Goal: Task Accomplishment & Management: Manage account settings

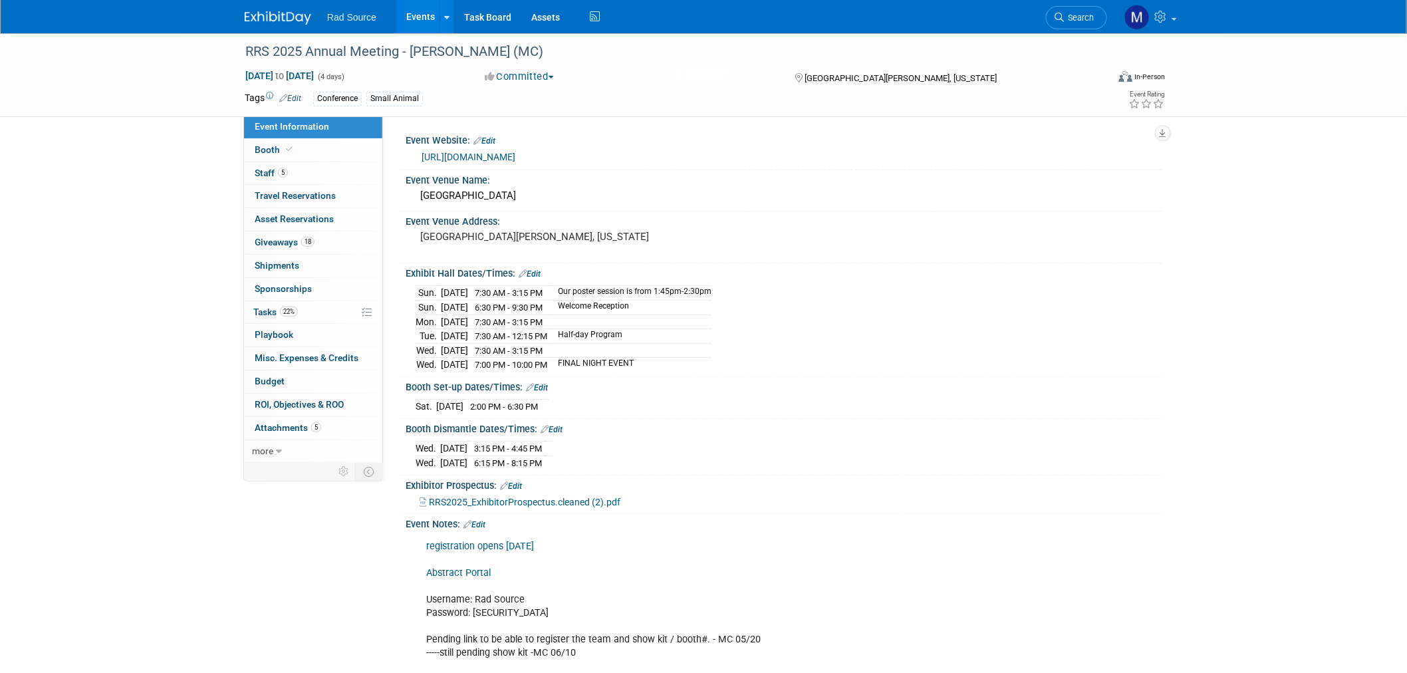
click at [308, 14] on img at bounding box center [278, 17] width 66 height 13
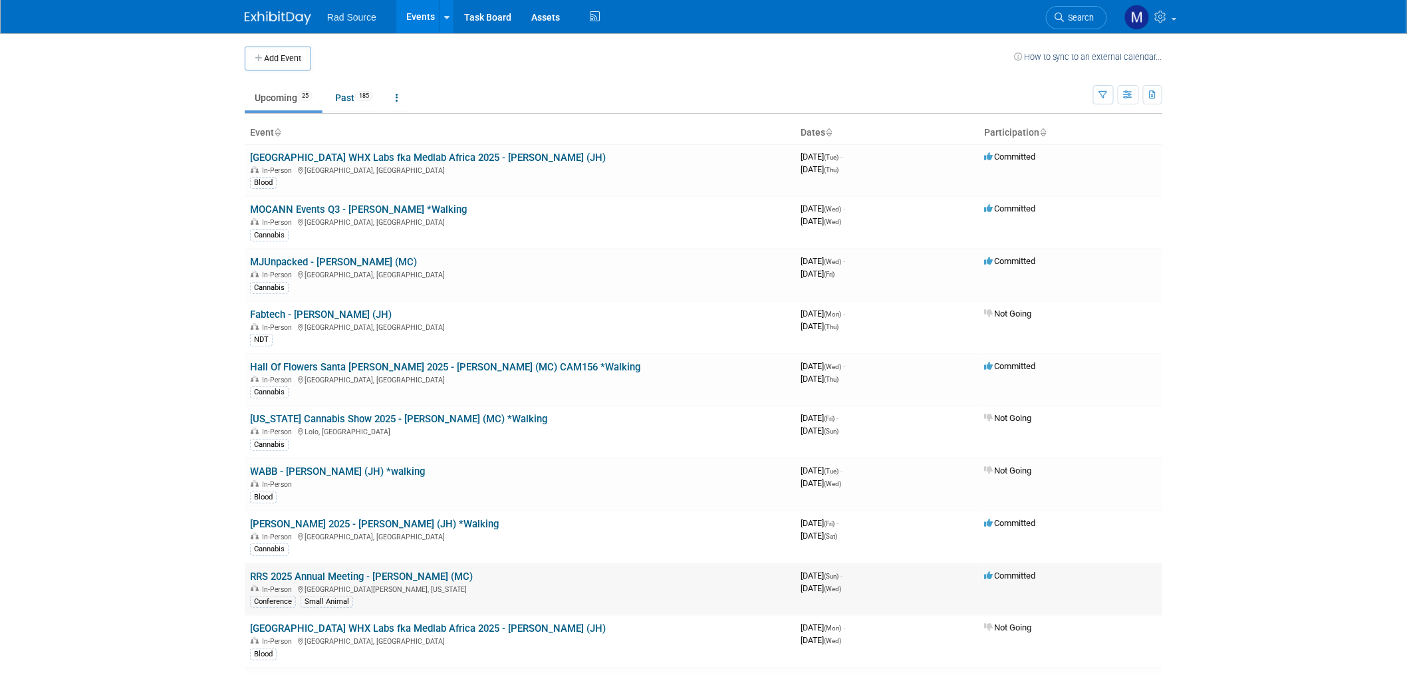
click at [393, 577] on link "RRS 2025 Annual Meeting - [PERSON_NAME] (MC)" at bounding box center [361, 576] width 223 height 12
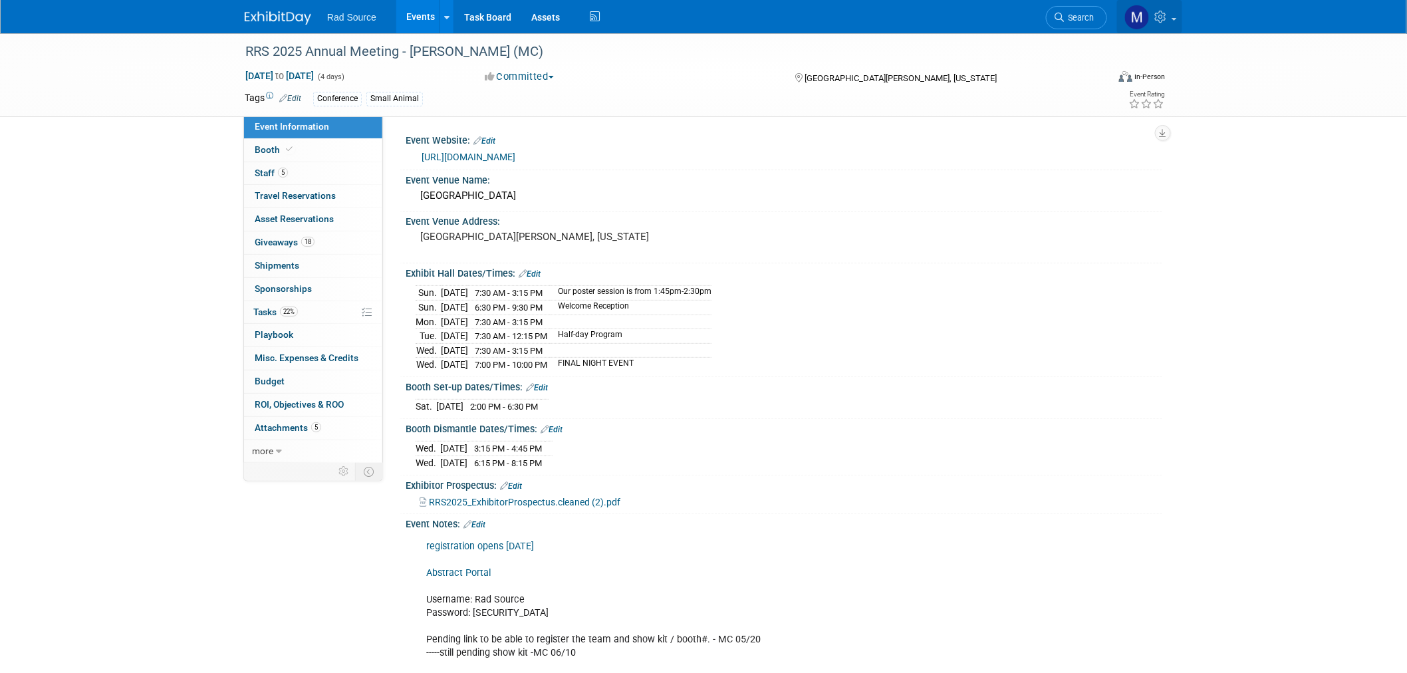
click at [1159, 11] on icon at bounding box center [1162, 17] width 15 height 12
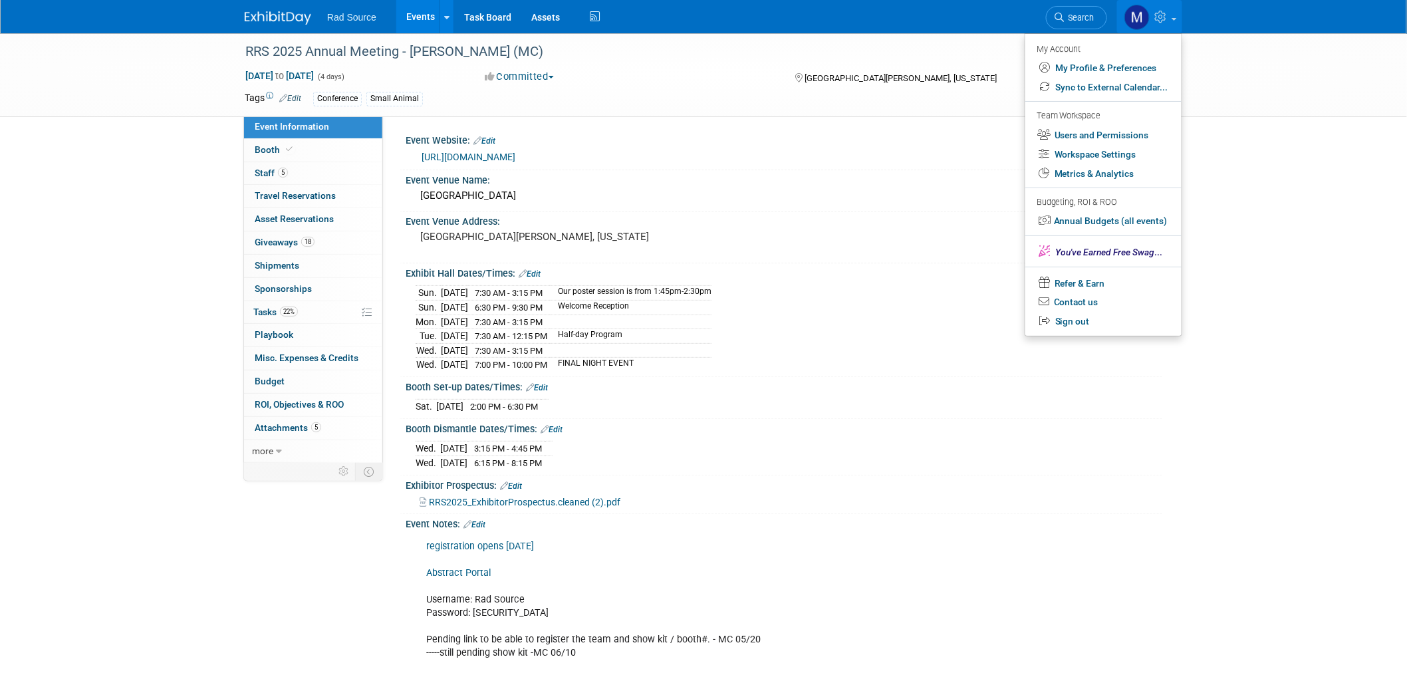
click at [1346, 250] on div "RRS 2025 Annual Meeting - George (MC) Sep 21, 2025 to Sep 24, 2025 (4 days) Sep…" at bounding box center [703, 419] width 1407 height 772
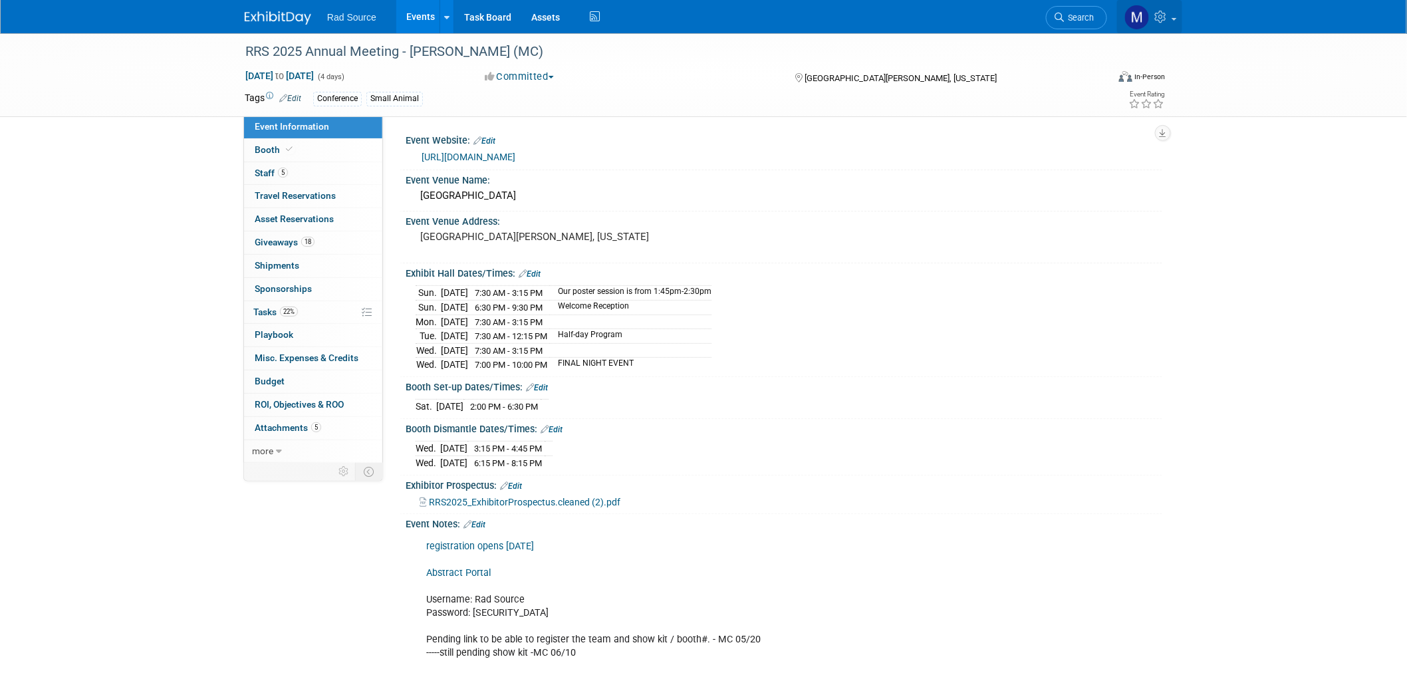
click at [1163, 21] on icon at bounding box center [1162, 17] width 15 height 12
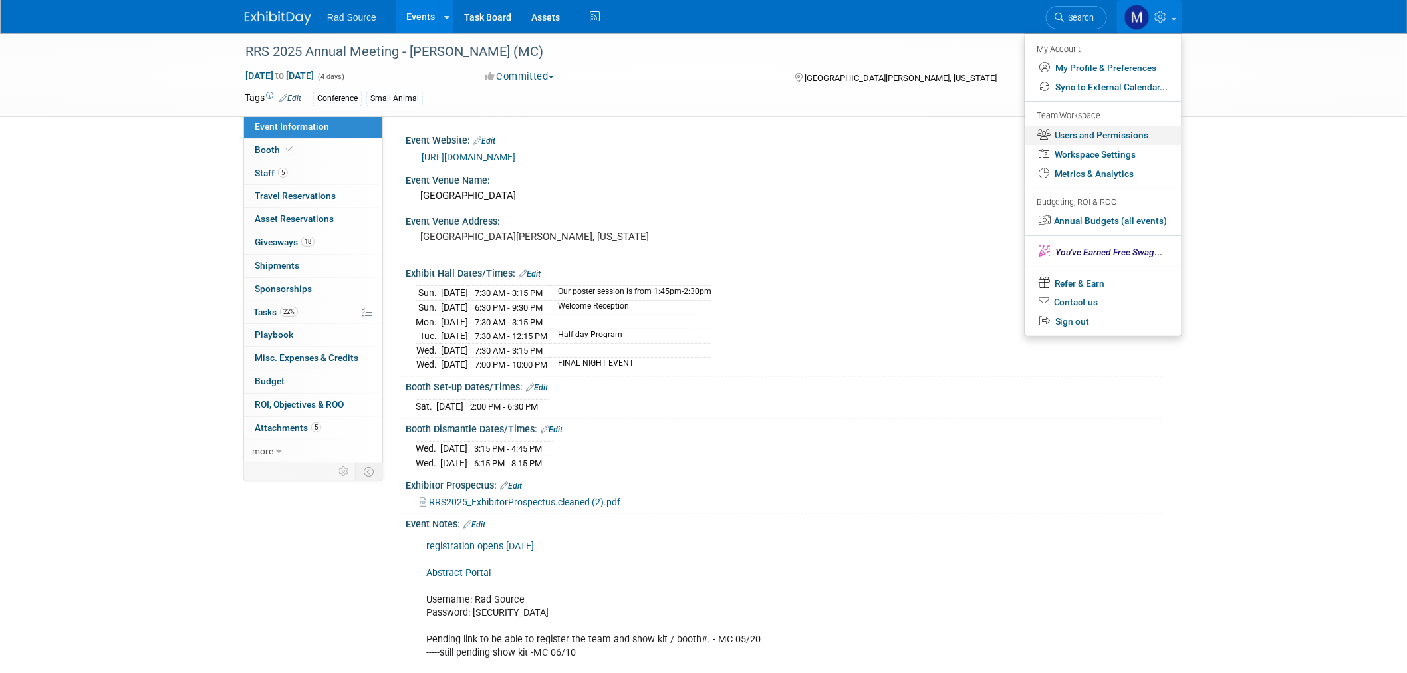
click at [1138, 135] on link "Users and Permissions" at bounding box center [1103, 135] width 156 height 19
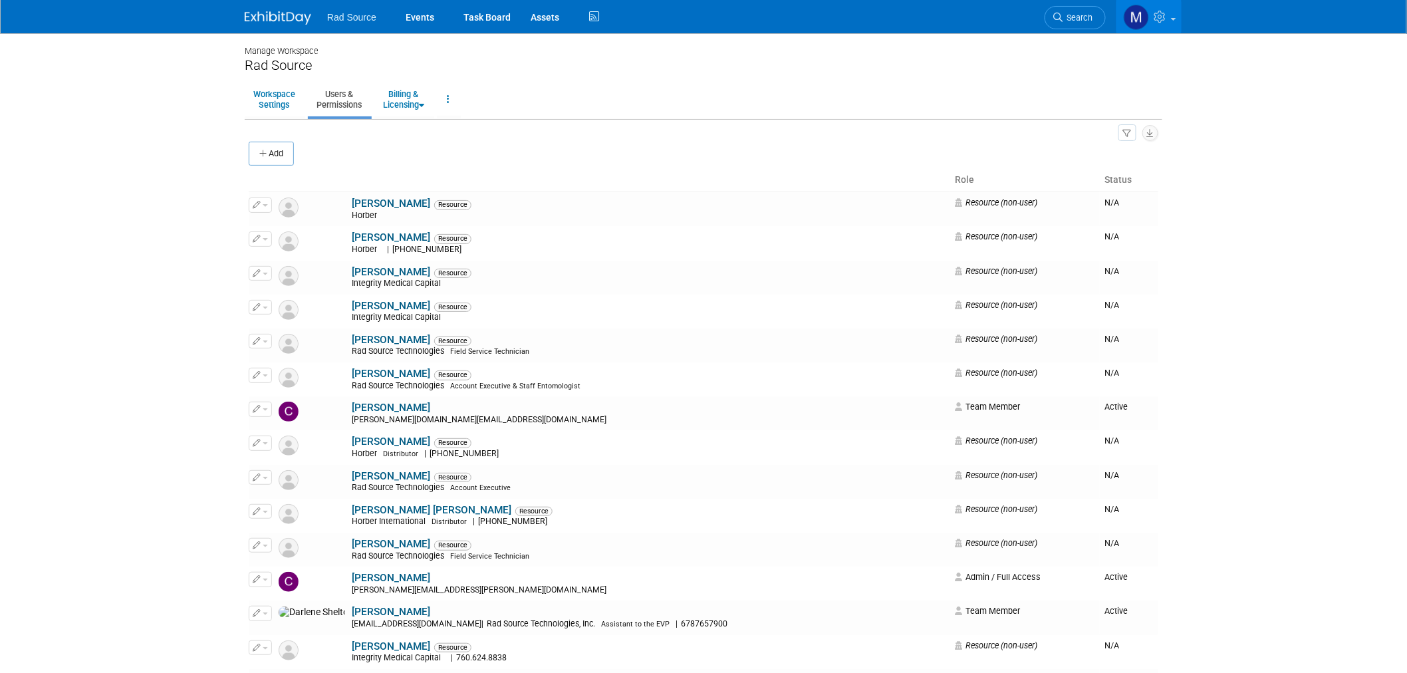
click at [270, 12] on img at bounding box center [278, 17] width 66 height 13
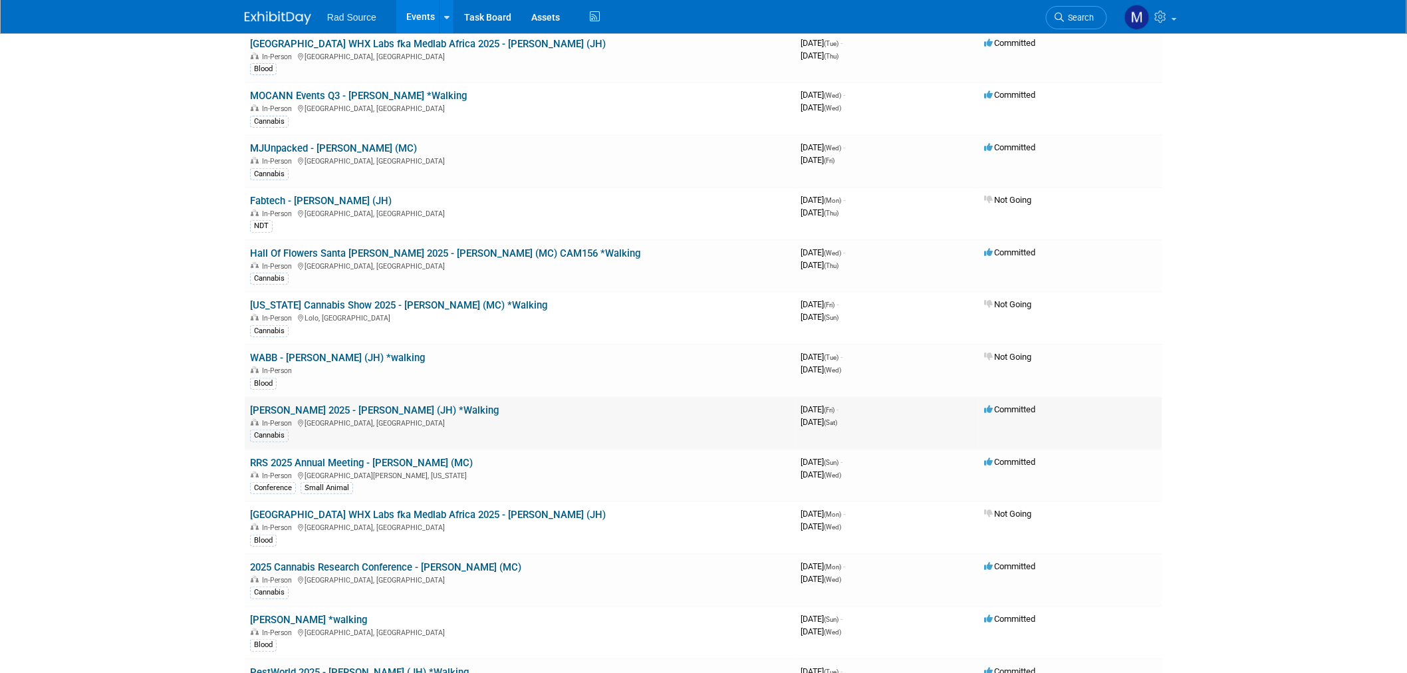
scroll to position [221, 0]
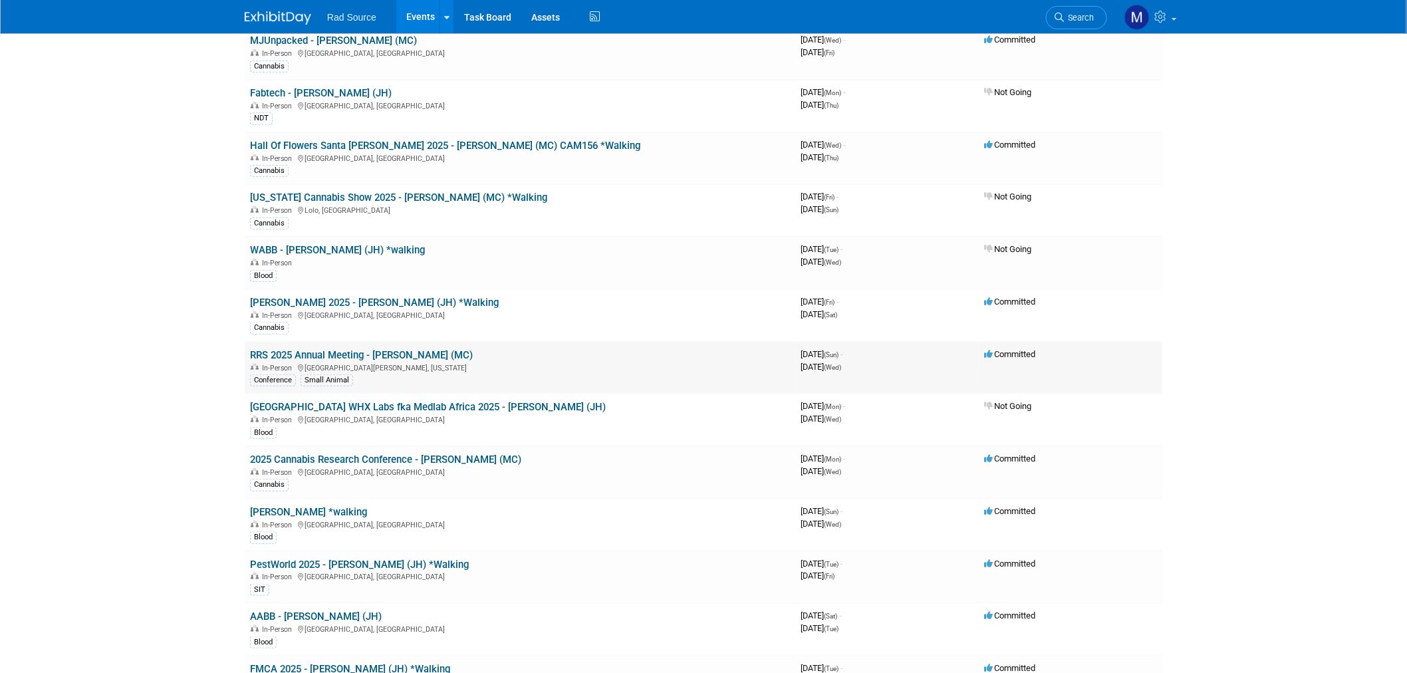
click at [416, 351] on link "RRS 2025 Annual Meeting - [PERSON_NAME] (MC)" at bounding box center [361, 355] width 223 height 12
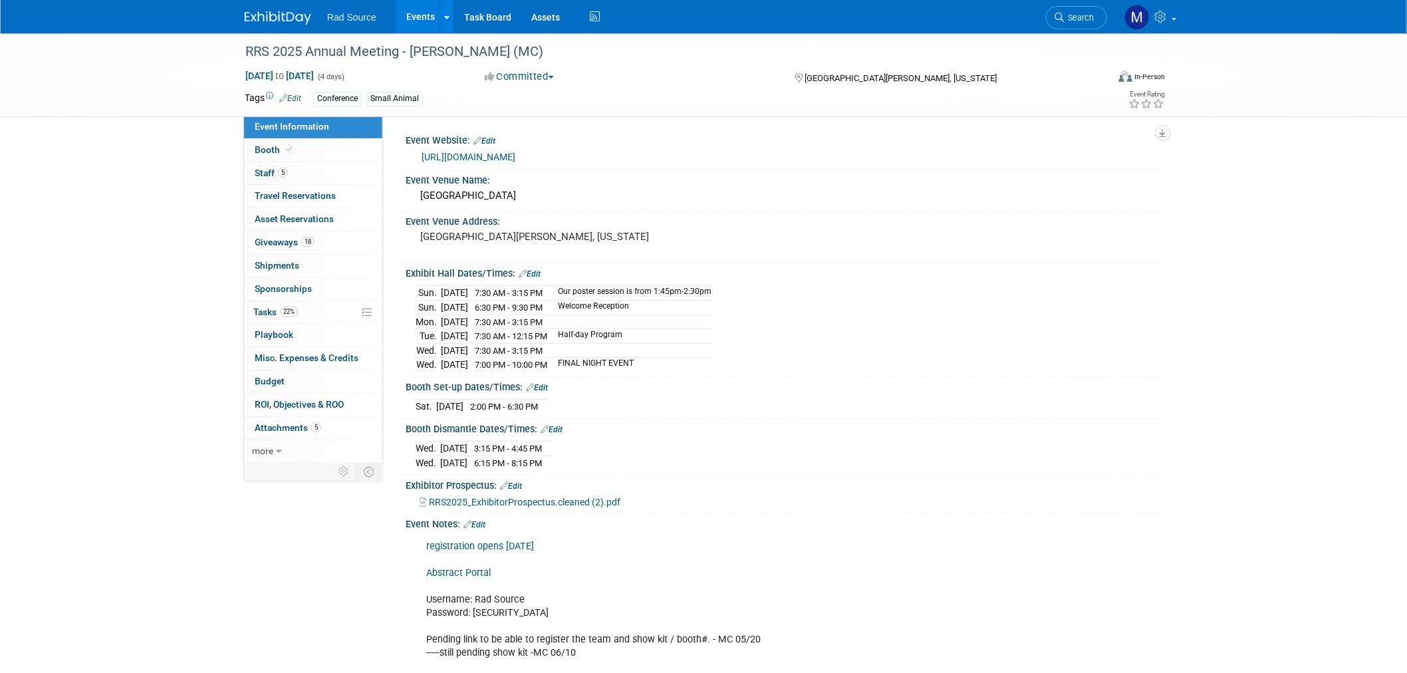
scroll to position [74, 0]
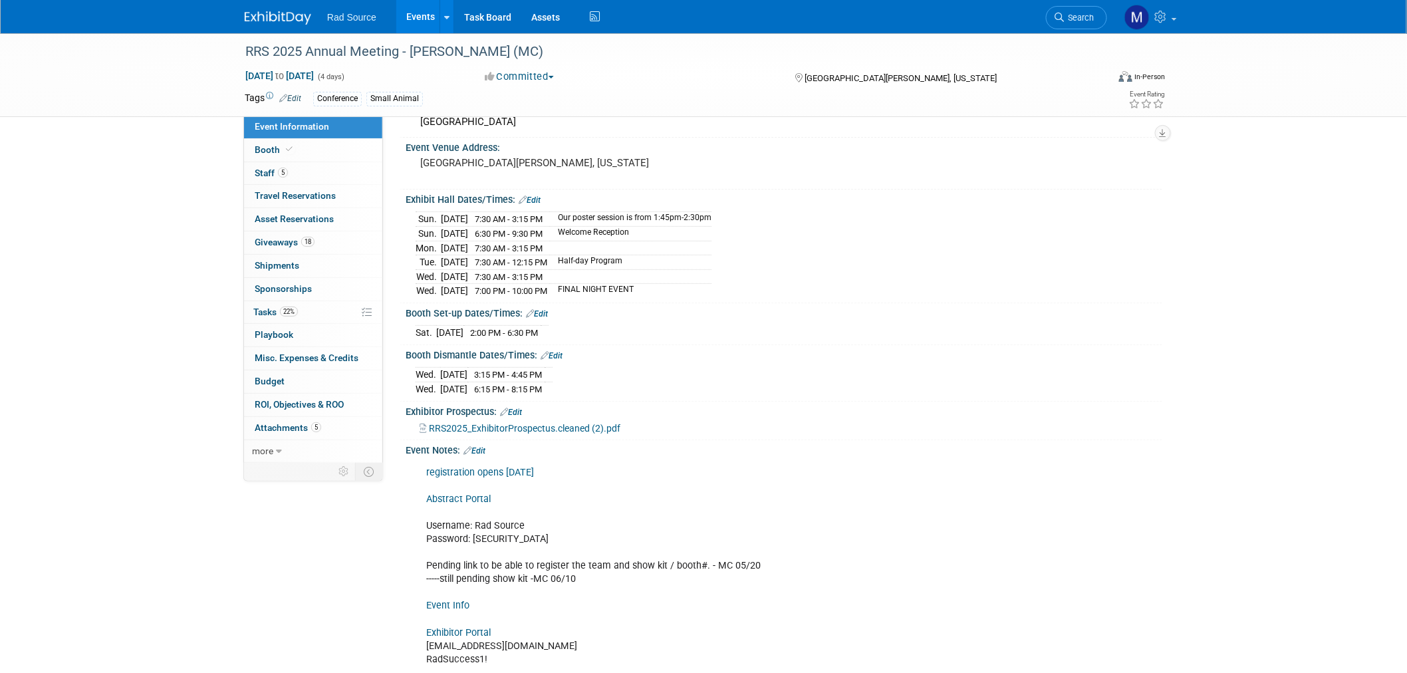
click at [286, 24] on img at bounding box center [278, 17] width 66 height 13
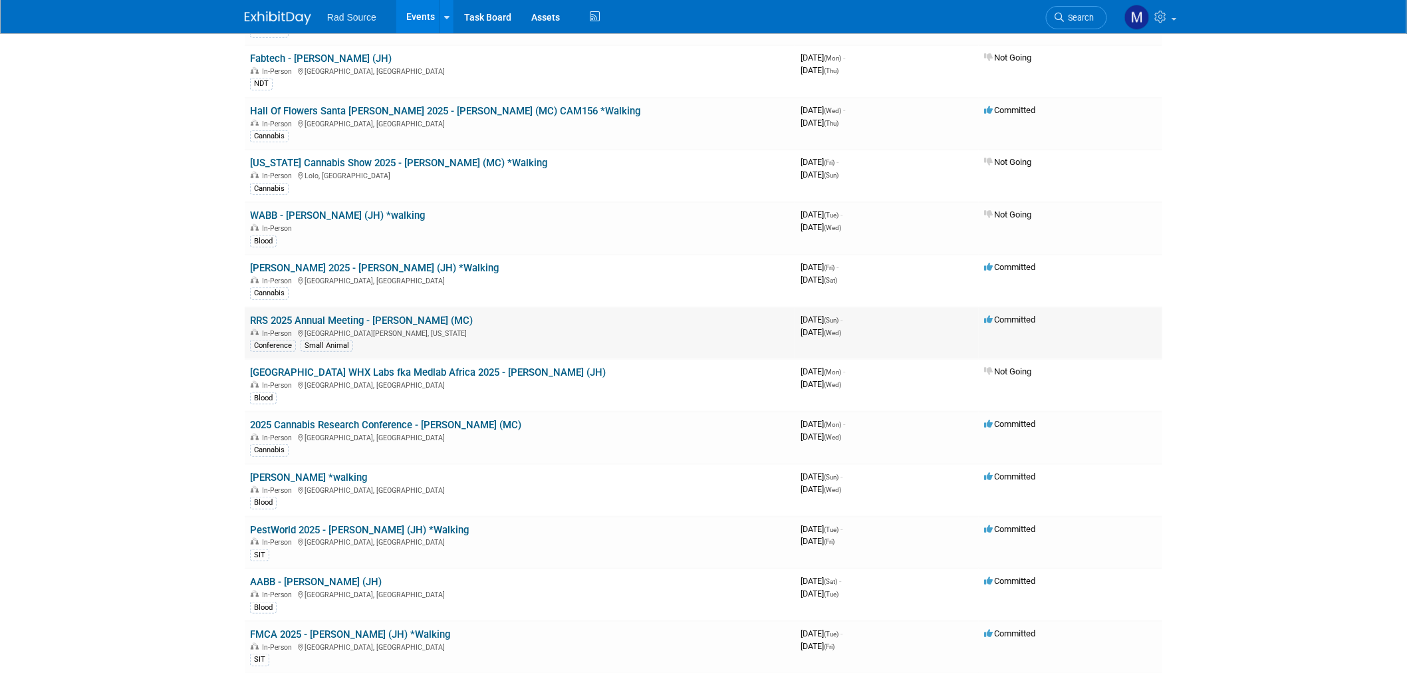
scroll to position [221, 0]
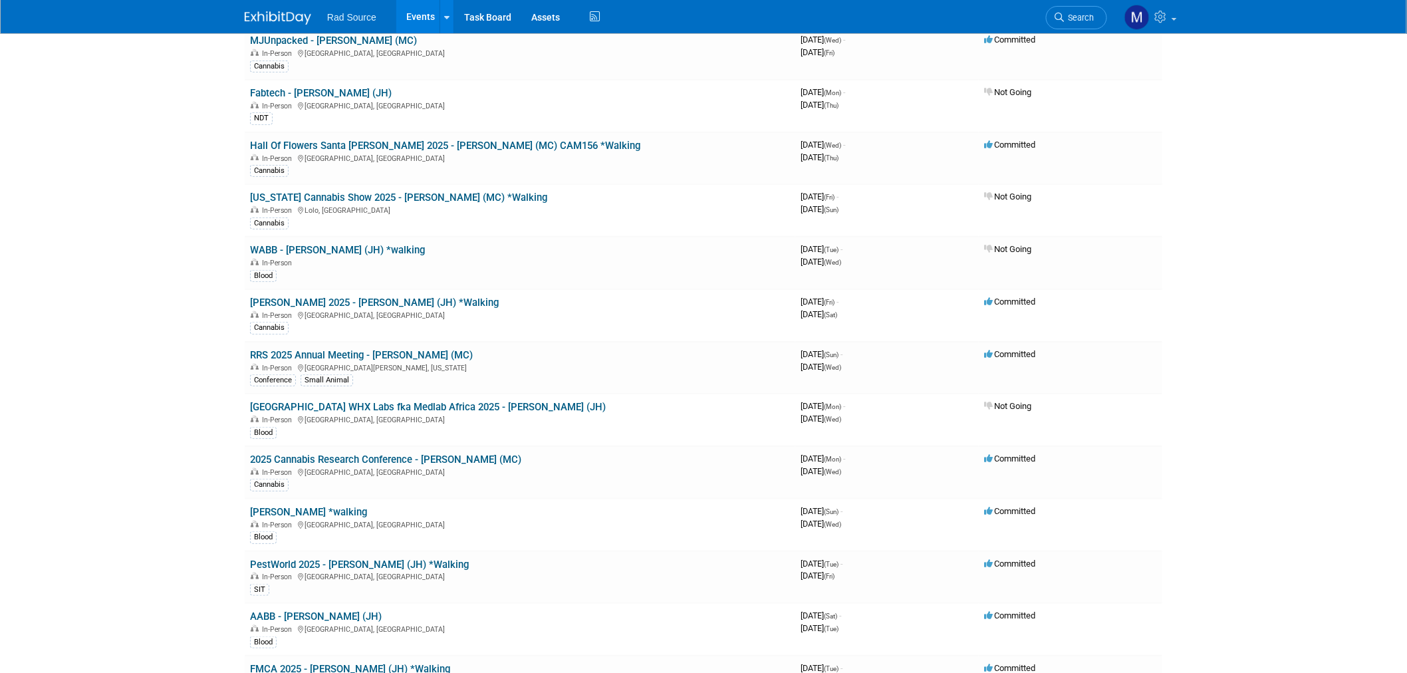
click at [104, 201] on body "Rad Source Events Add Event Bulk Upload Events Shareable Event Boards Recently …" at bounding box center [703, 115] width 1407 height 673
click at [368, 558] on link "PestWorld 2025 - [PERSON_NAME] (JH) *Walking" at bounding box center [359, 564] width 219 height 12
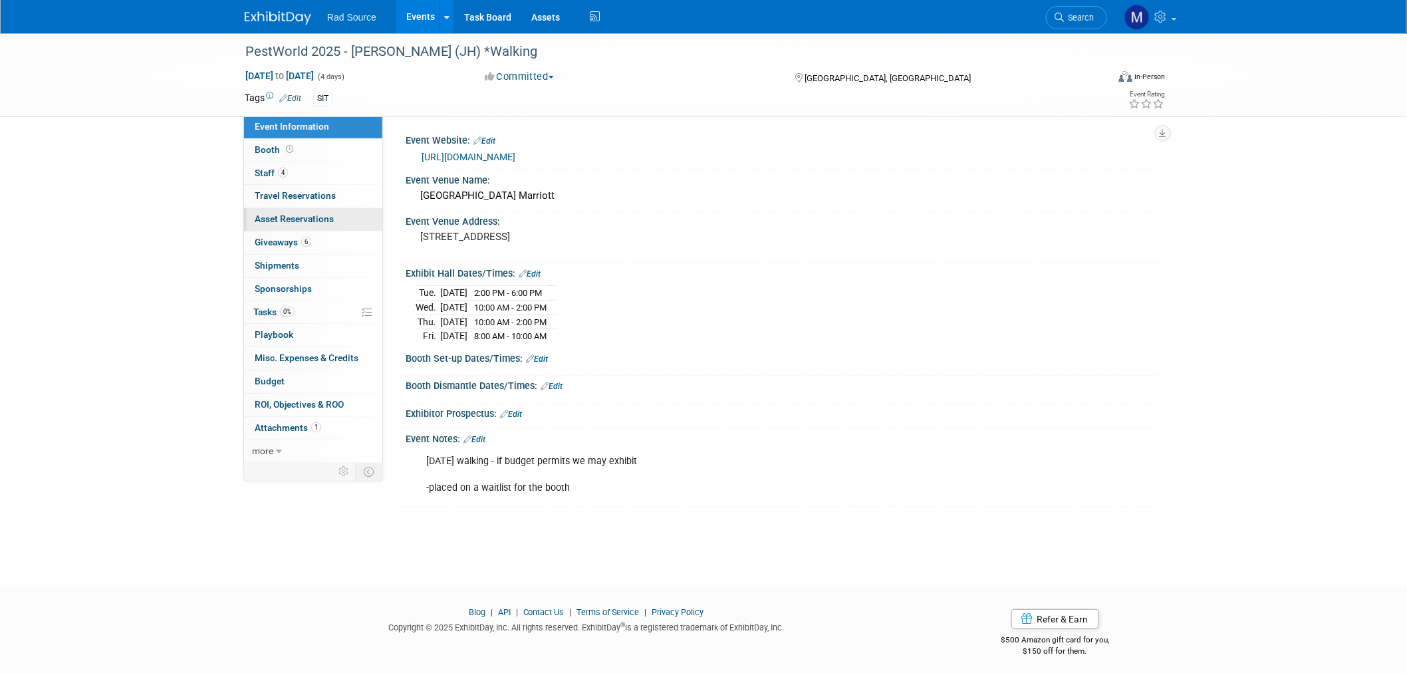
click at [335, 226] on link "0 Asset Reservations 0" at bounding box center [313, 219] width 138 height 23
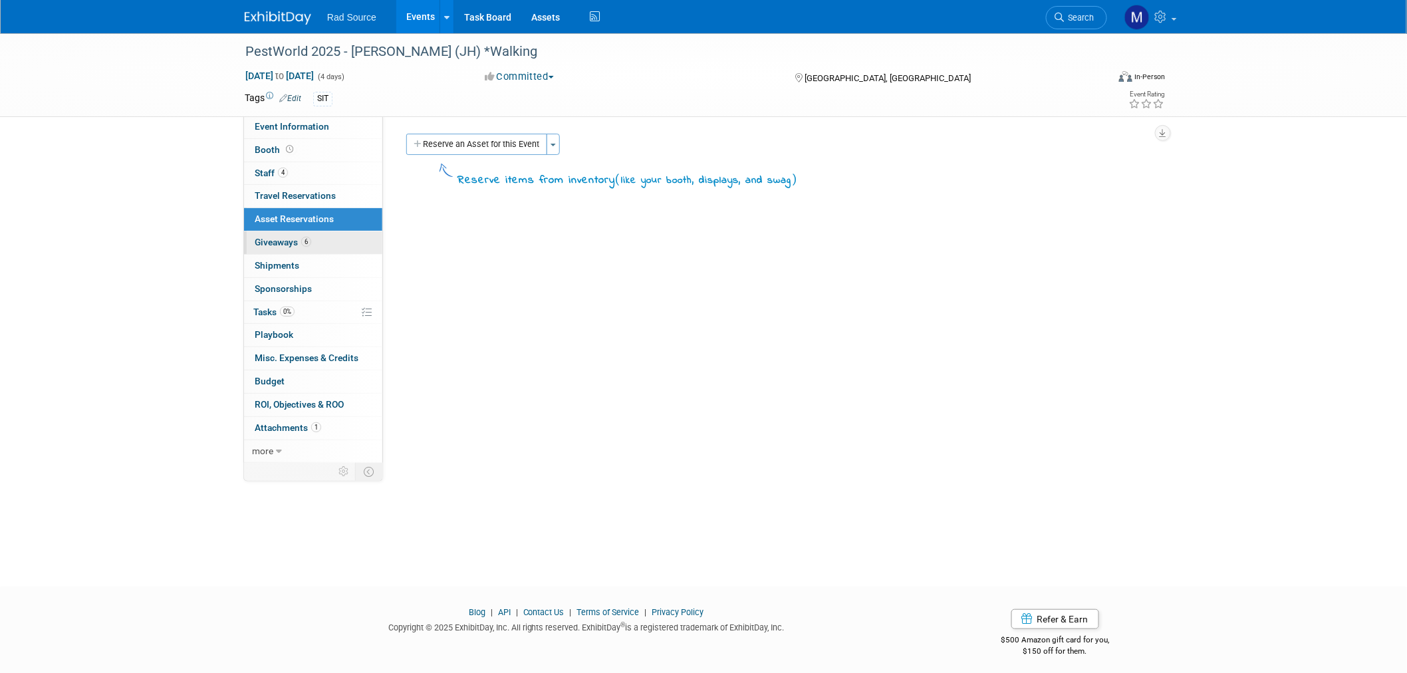
click at [334, 239] on link "6 Giveaways 6" at bounding box center [313, 242] width 138 height 23
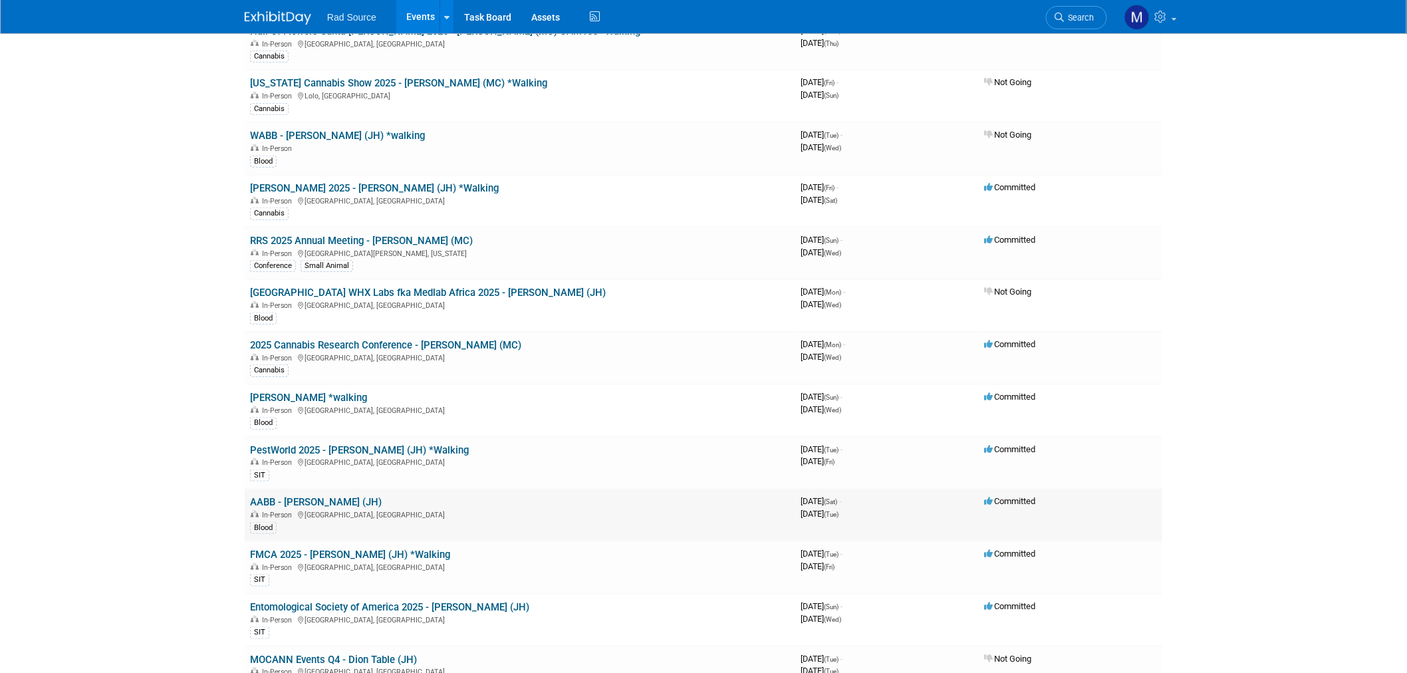
scroll to position [369, 0]
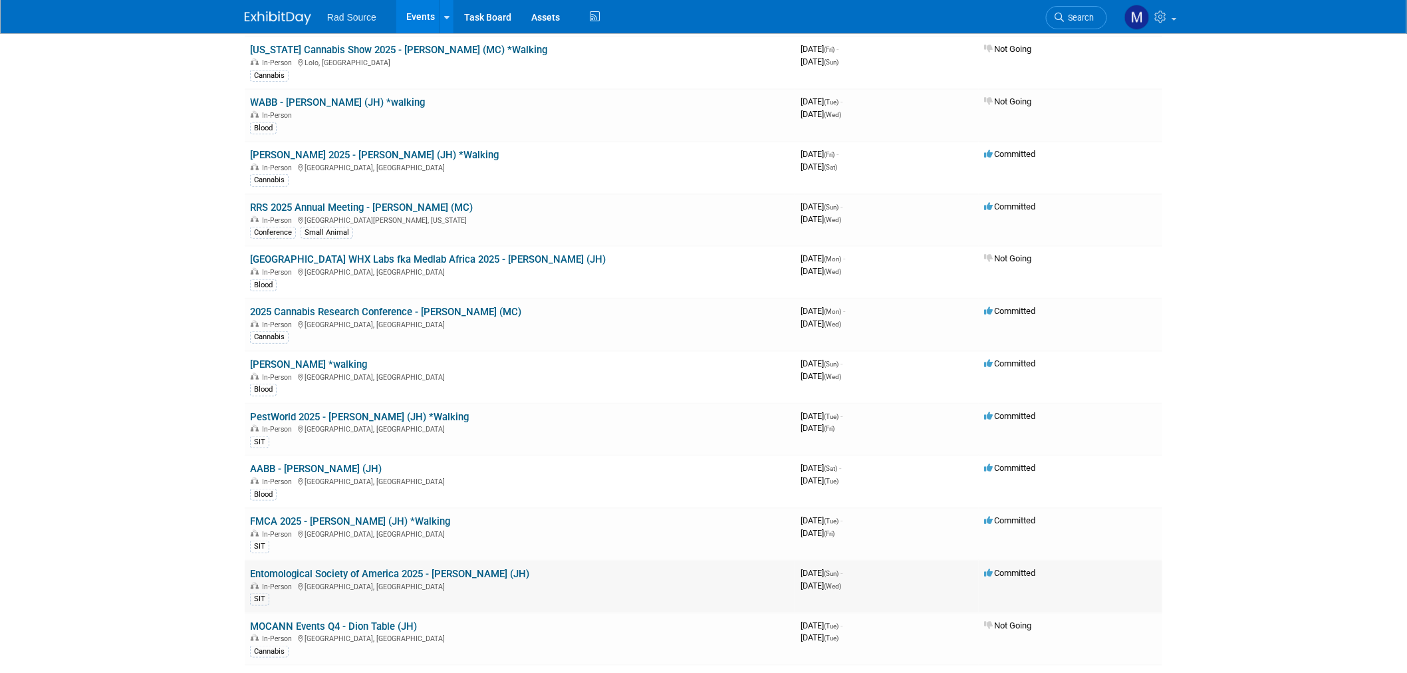
click at [380, 568] on link "Entomological Society of America 2025 - [PERSON_NAME] (JH)" at bounding box center [389, 574] width 279 height 12
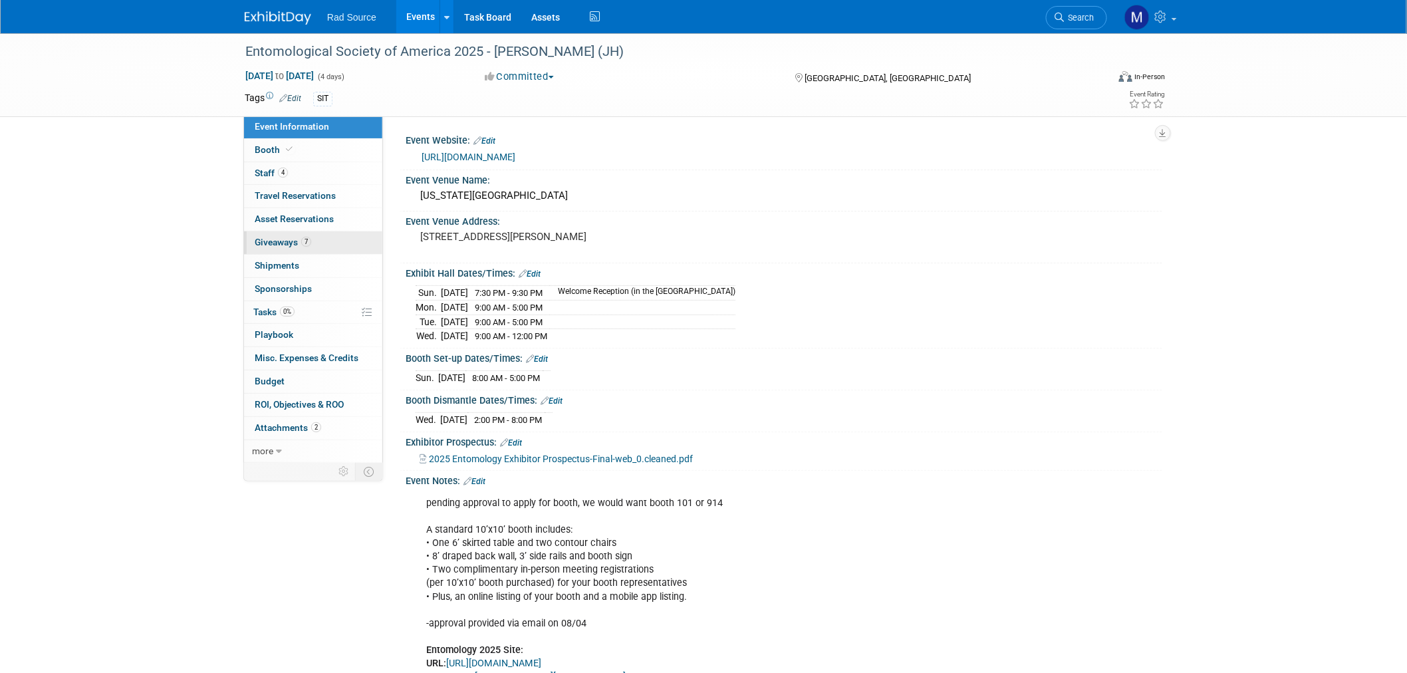
click at [324, 245] on link "7 Giveaways 7" at bounding box center [313, 242] width 138 height 23
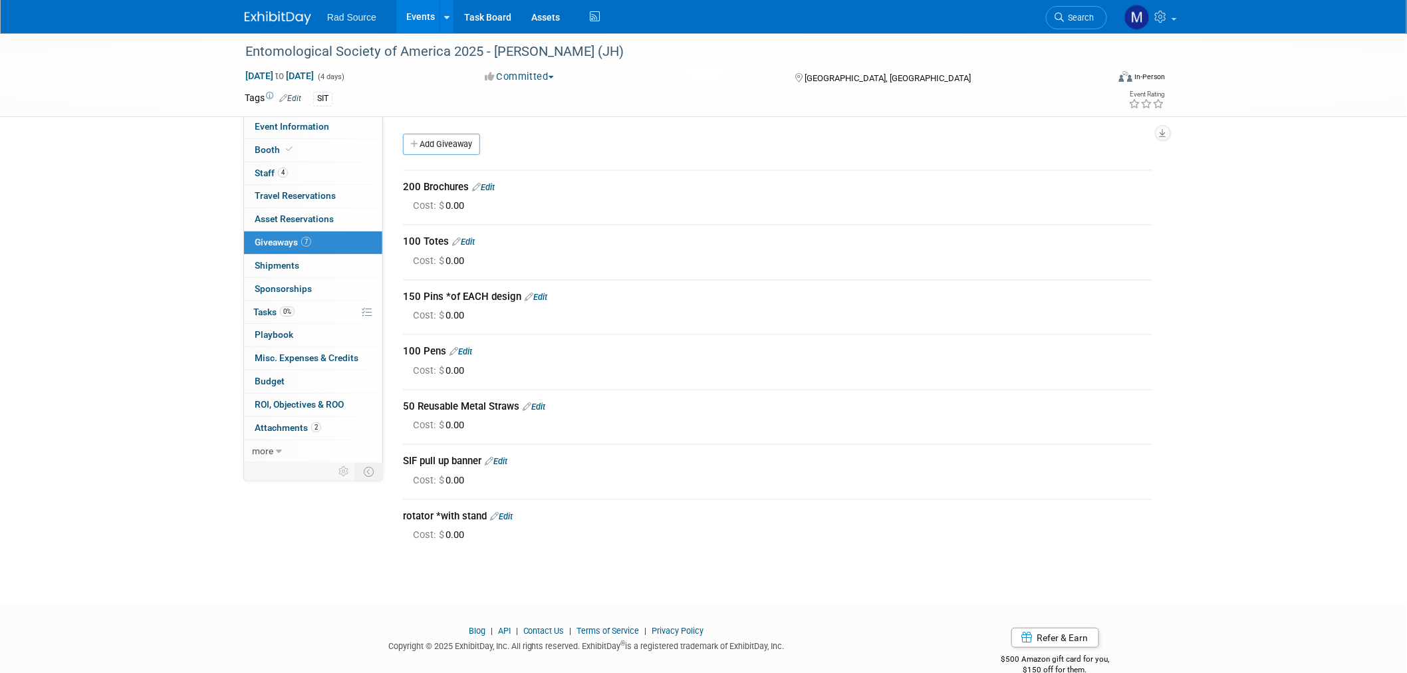
click at [1299, 349] on div "Entomological Society of America 2025 - Brent (JH) Nov 9, 2025 to Nov 12, 2025 …" at bounding box center [703, 307] width 1407 height 548
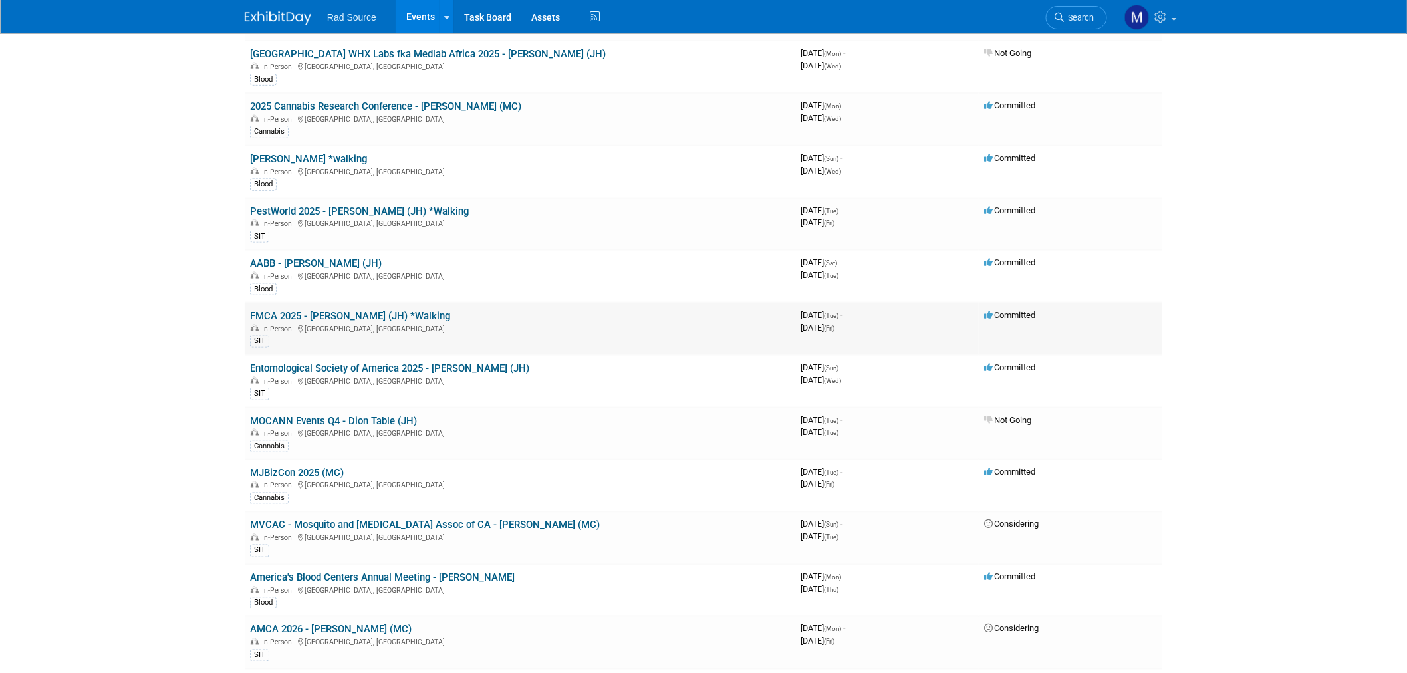
scroll to position [590, 0]
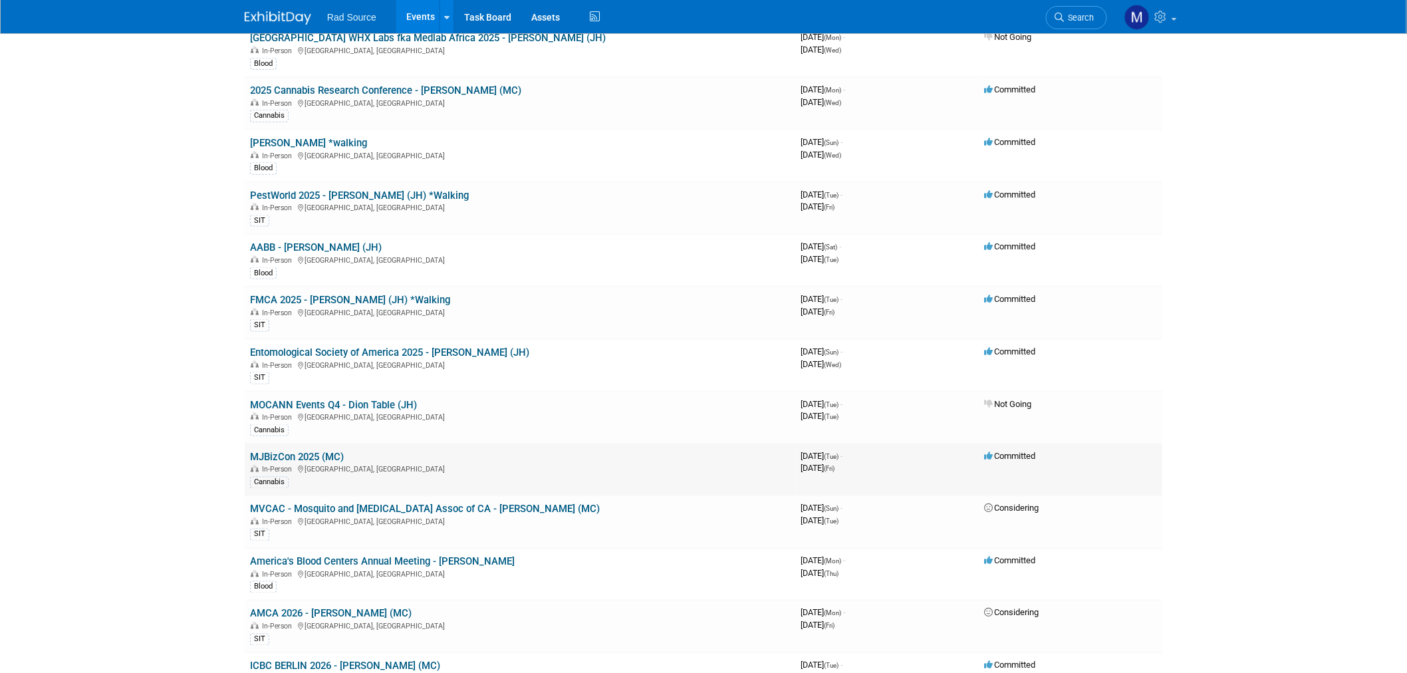
click at [328, 451] on link "MJBizCon 2025 (MC)" at bounding box center [297, 457] width 94 height 12
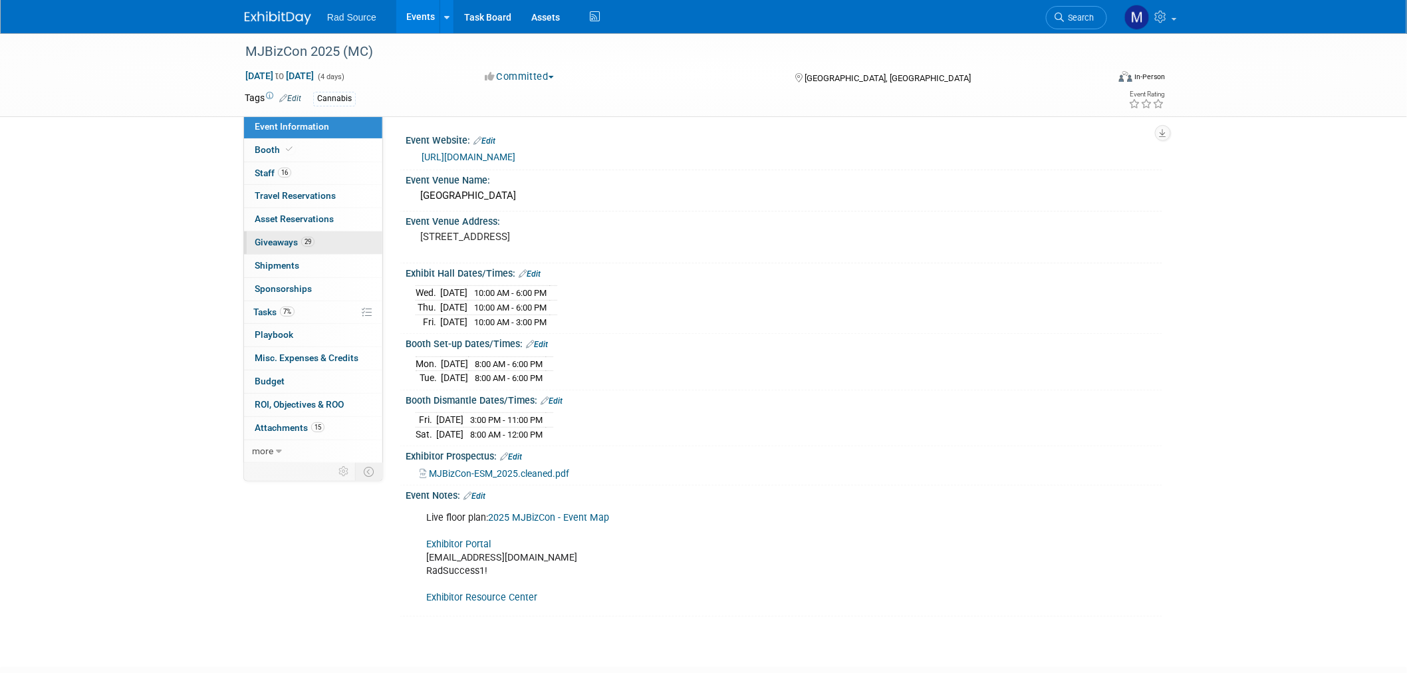
click at [328, 243] on link "29 Giveaways 29" at bounding box center [313, 242] width 138 height 23
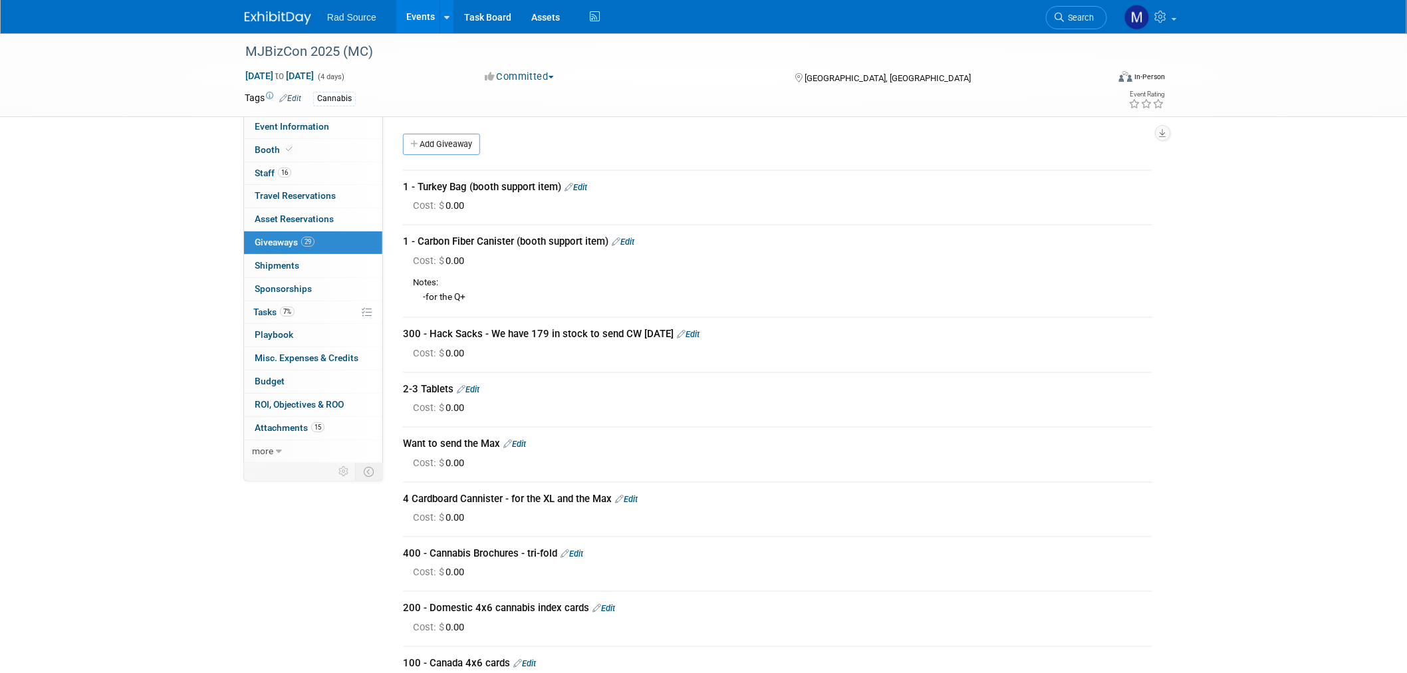
click at [277, 15] on img at bounding box center [278, 17] width 66 height 13
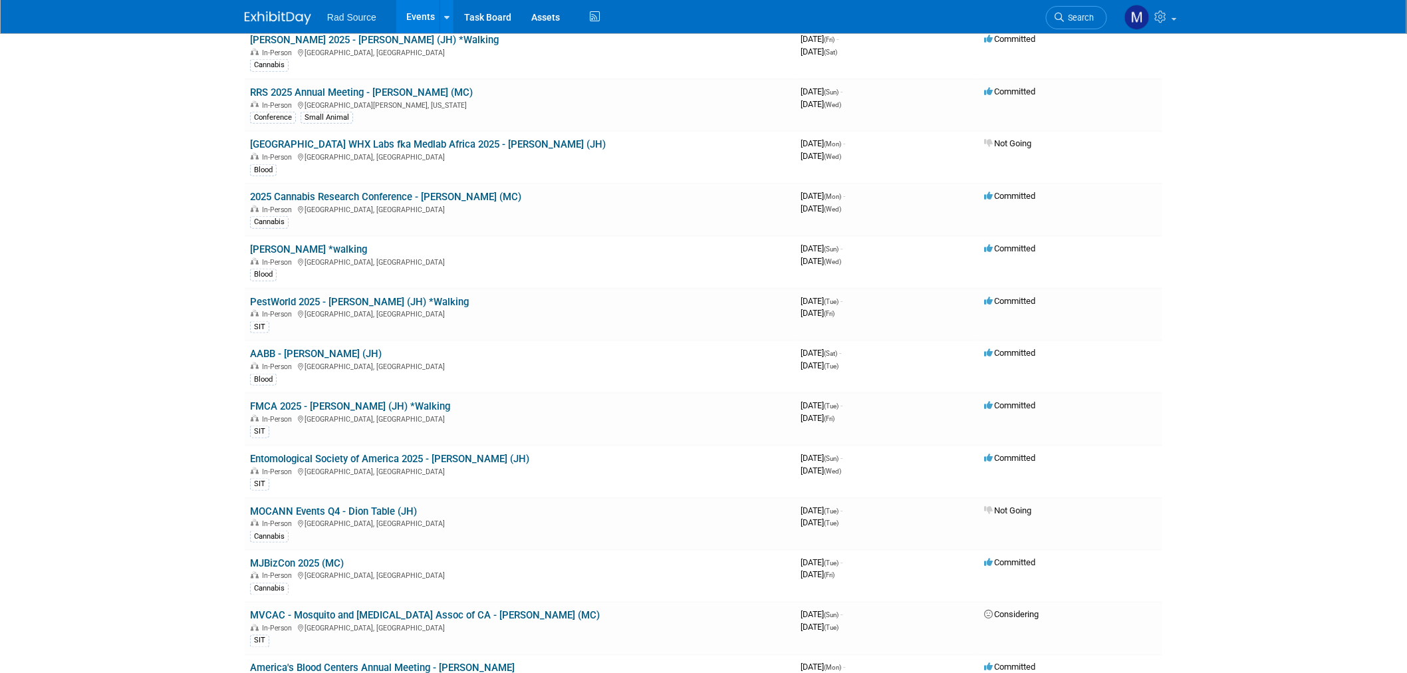
scroll to position [517, 0]
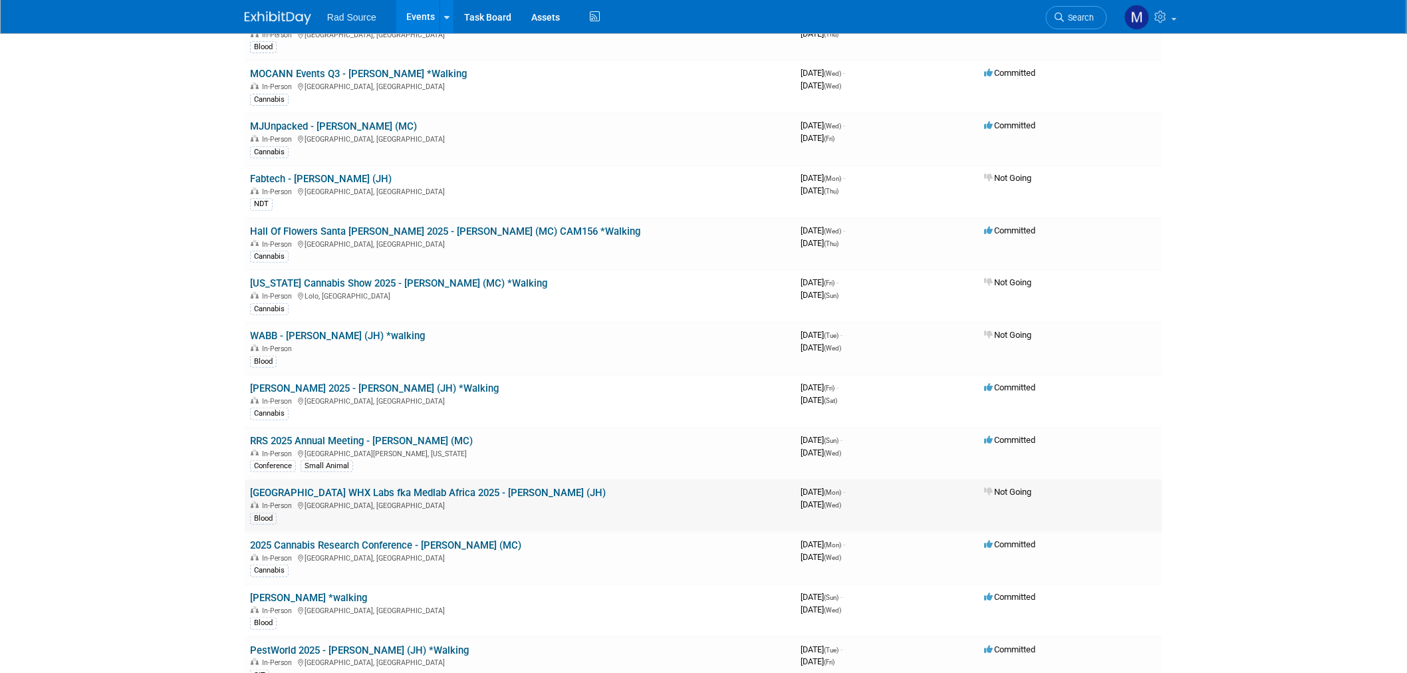
scroll to position [0, 0]
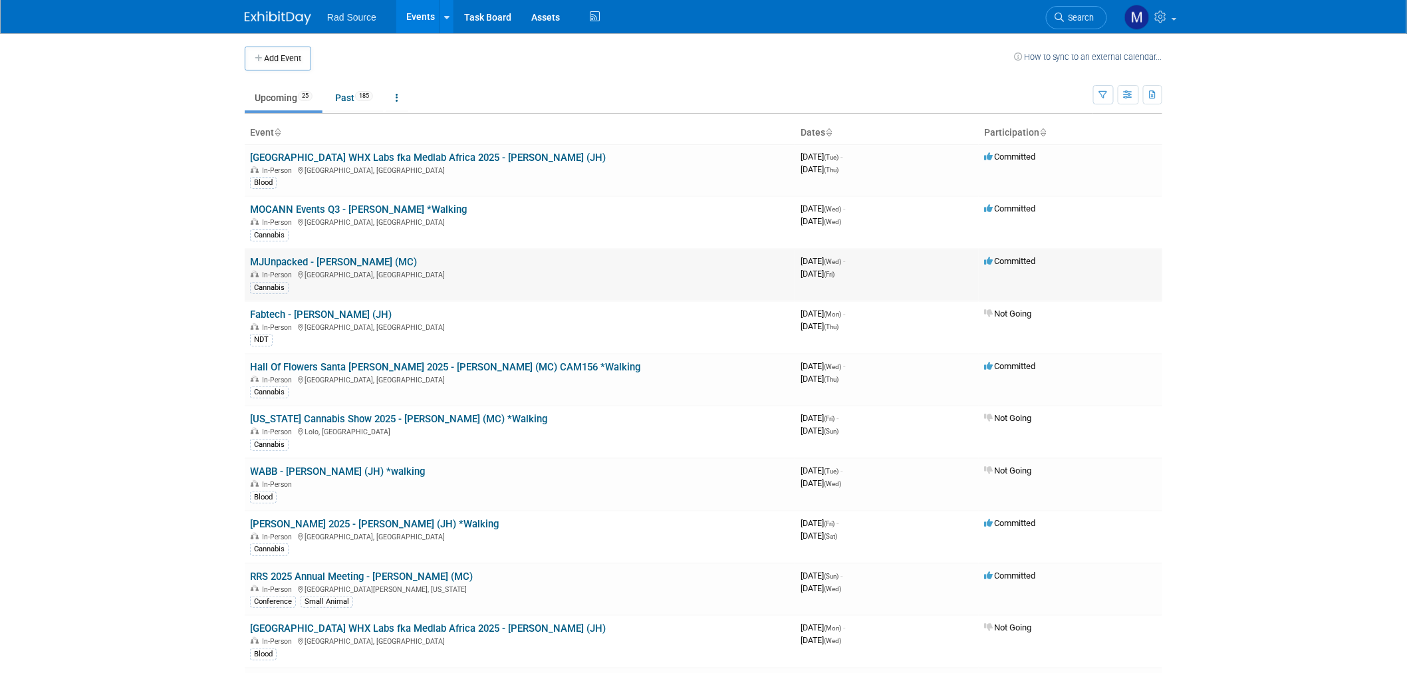
click at [311, 263] on link "MJUnpacked - [PERSON_NAME] (MC)" at bounding box center [333, 262] width 167 height 12
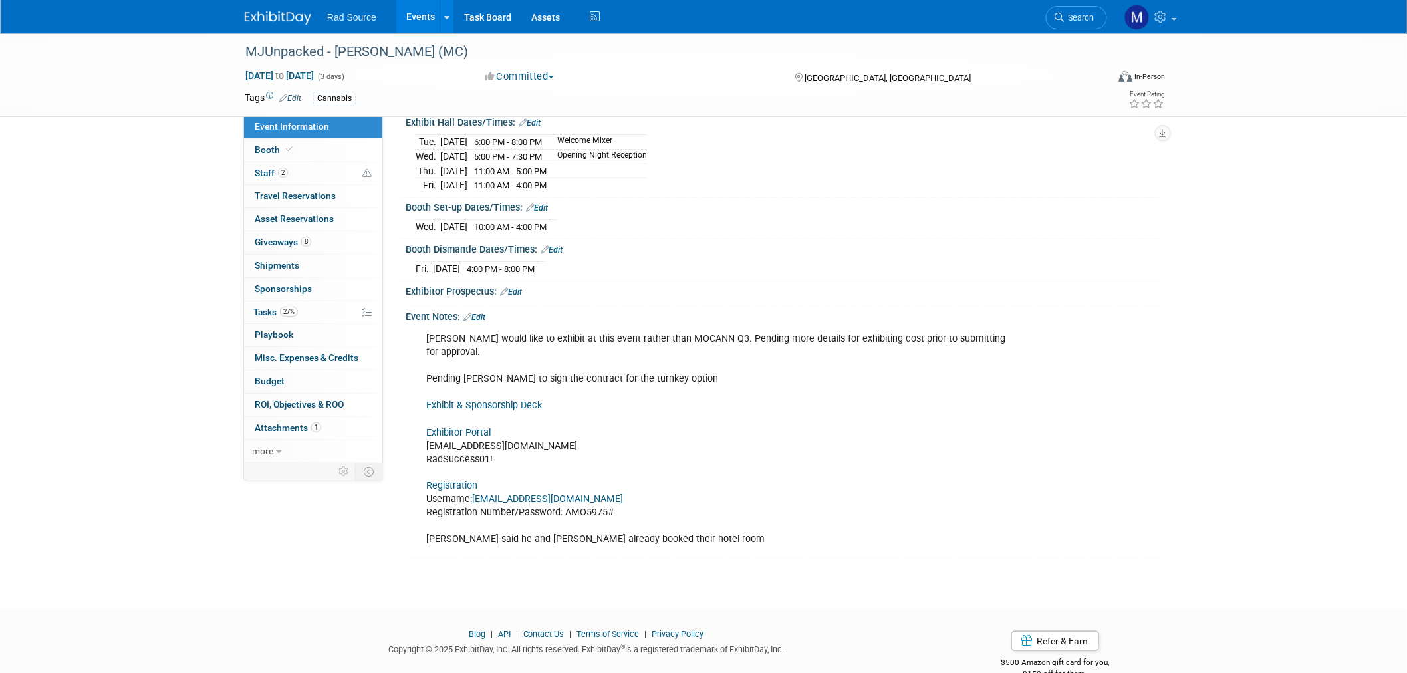
scroll to position [162, 0]
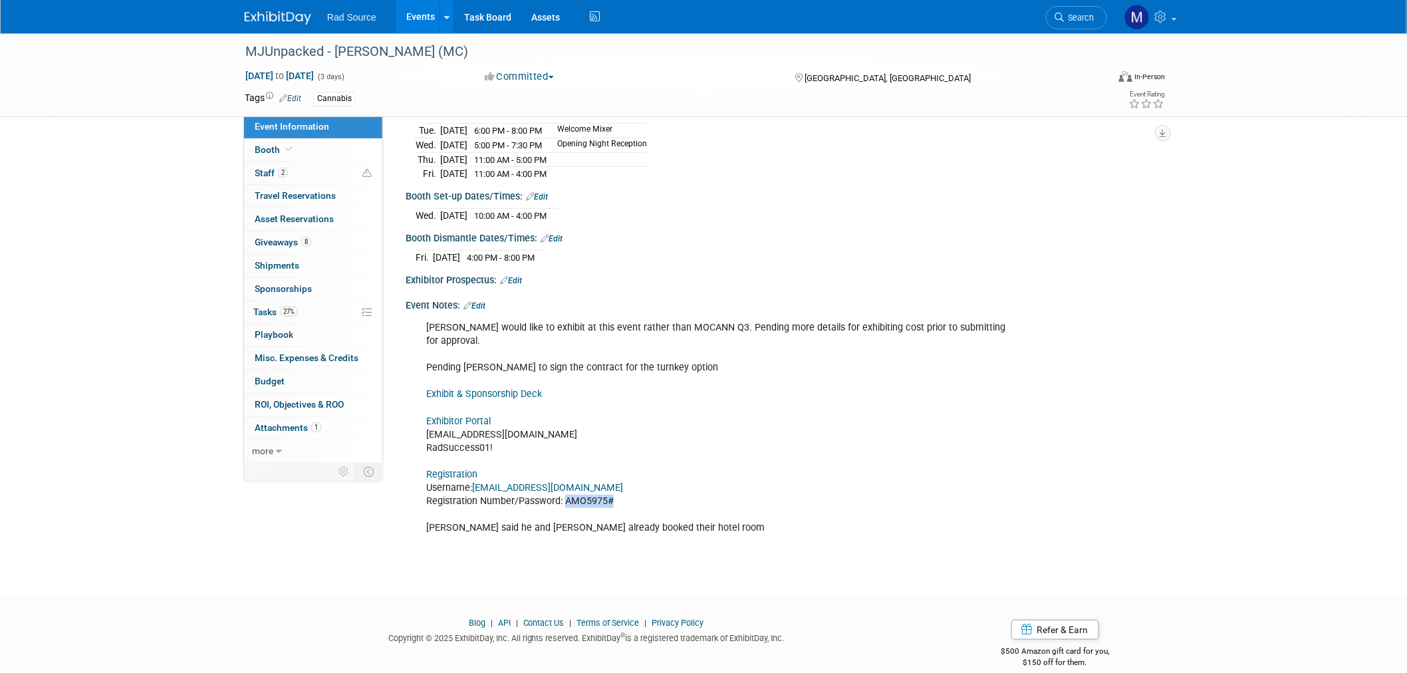
drag, startPoint x: 612, startPoint y: 483, endPoint x: 566, endPoint y: 487, distance: 46.1
click at [566, 487] on div "Dion would like to exhibit at this event rather than MOCANN Q3. Pending more de…" at bounding box center [716, 427] width 599 height 227
click at [457, 469] on link "Registration" at bounding box center [451, 474] width 51 height 11
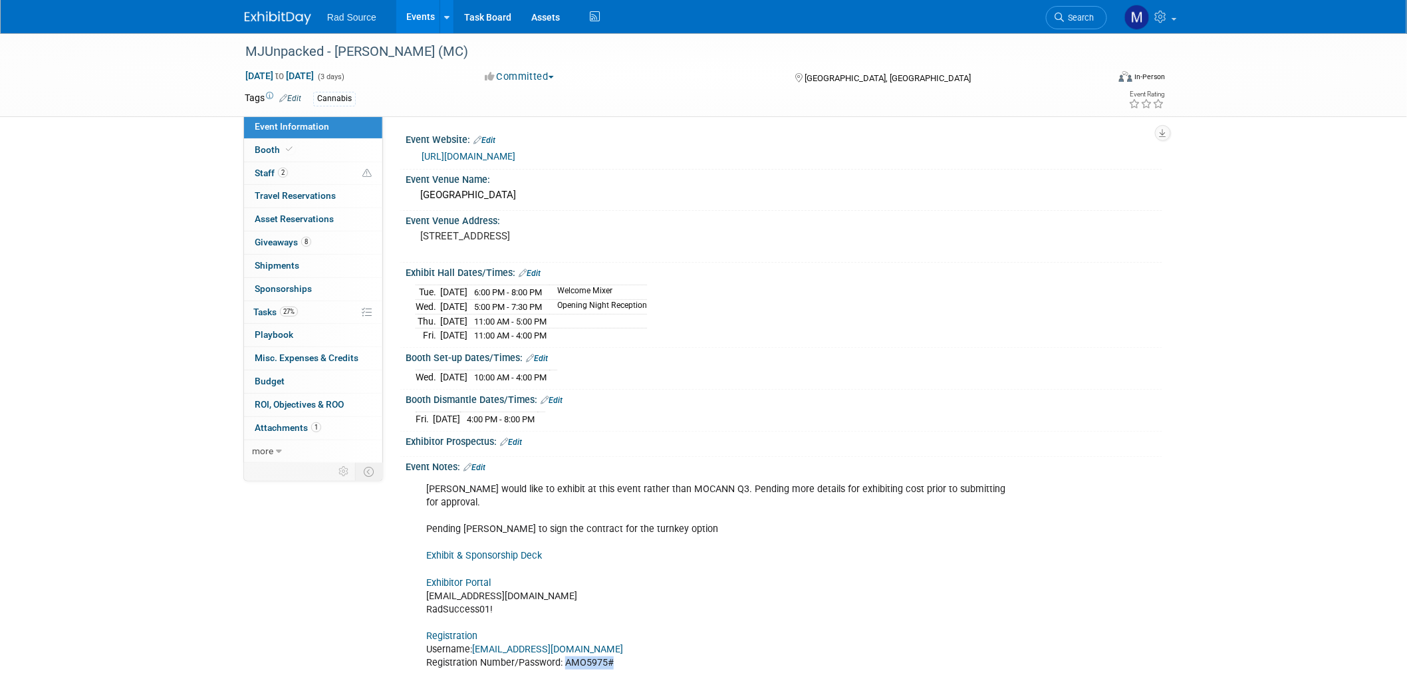
scroll to position [0, 0]
click at [301, 21] on img at bounding box center [278, 17] width 66 height 13
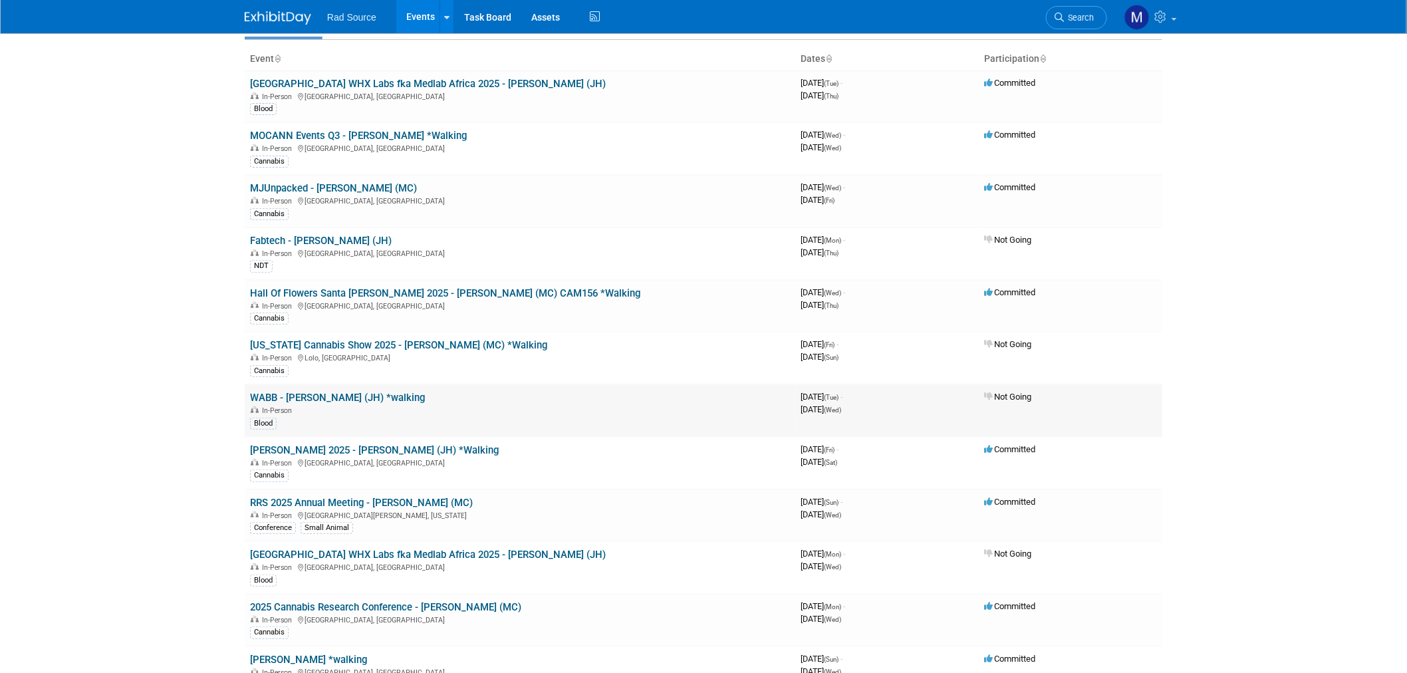
scroll to position [148, 0]
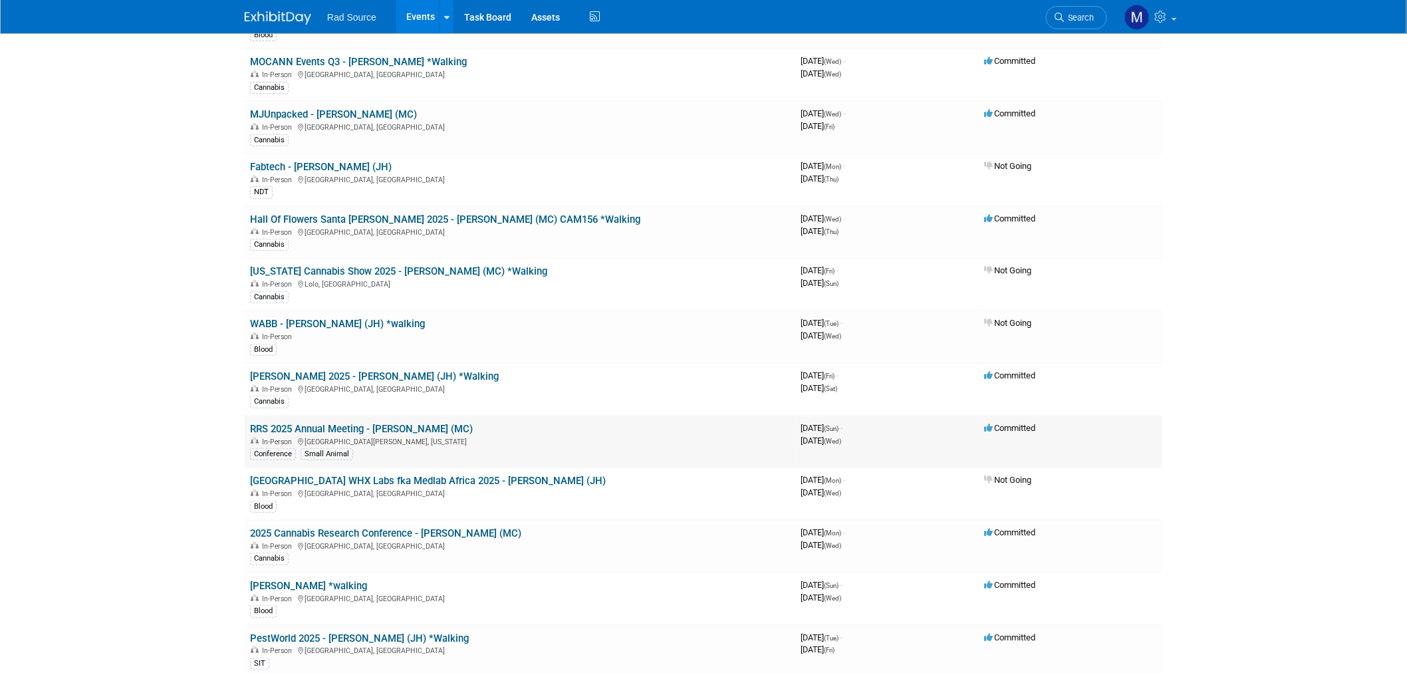
click at [391, 427] on link "RRS 2025 Annual Meeting - [PERSON_NAME] (MC)" at bounding box center [361, 429] width 223 height 12
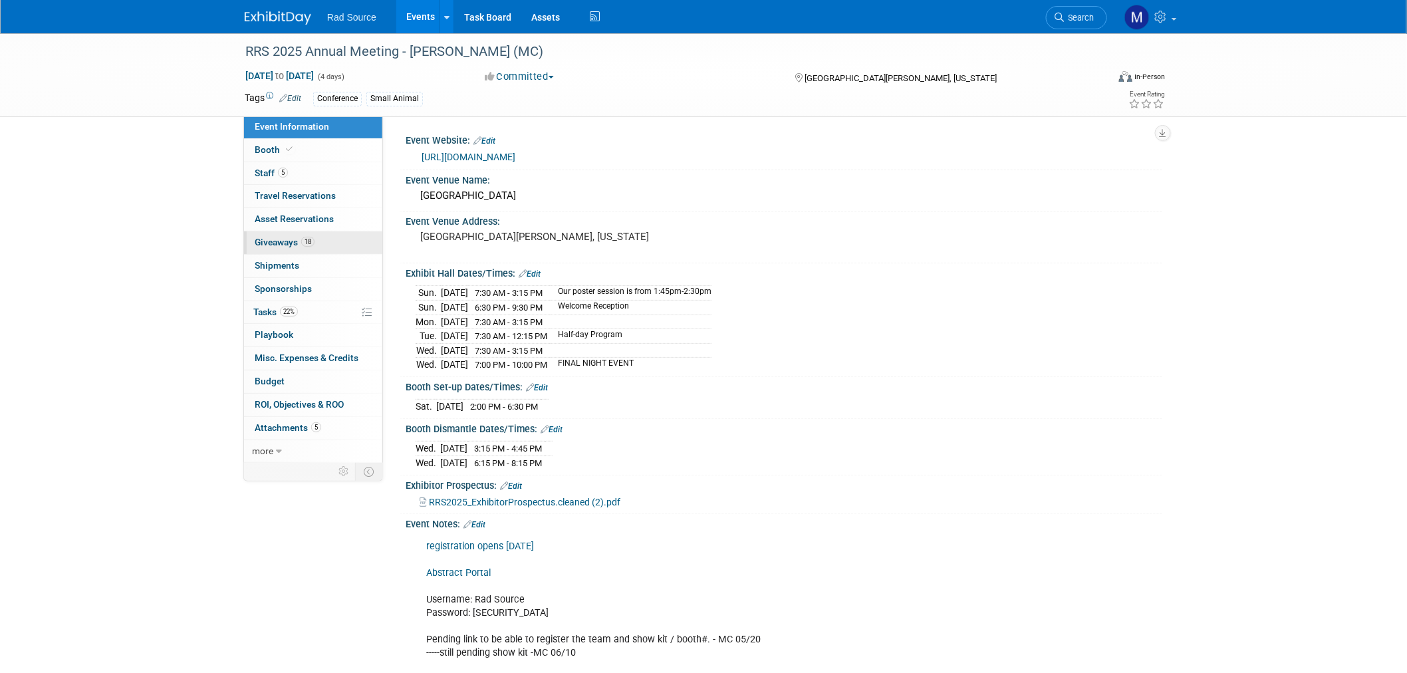
click at [337, 243] on link "18 Giveaways 18" at bounding box center [313, 242] width 138 height 23
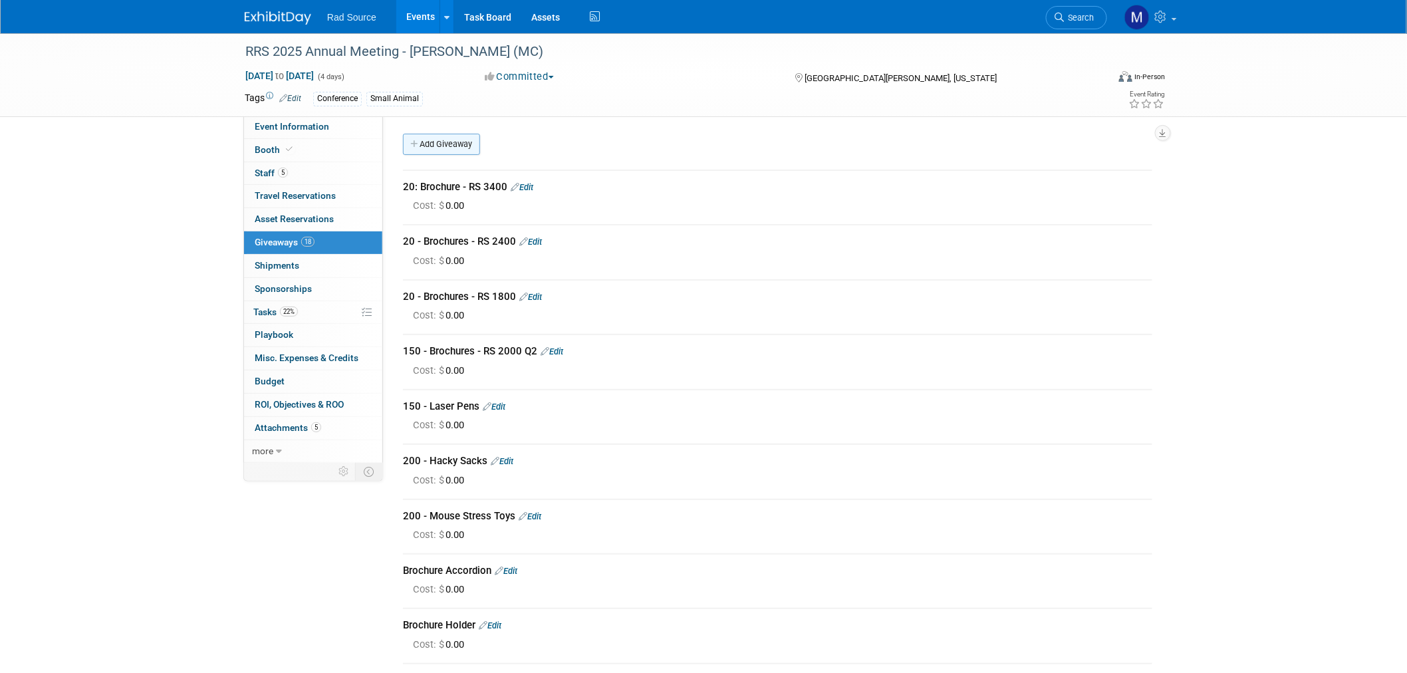
click at [439, 146] on link "Add Giveaway" at bounding box center [441, 144] width 77 height 21
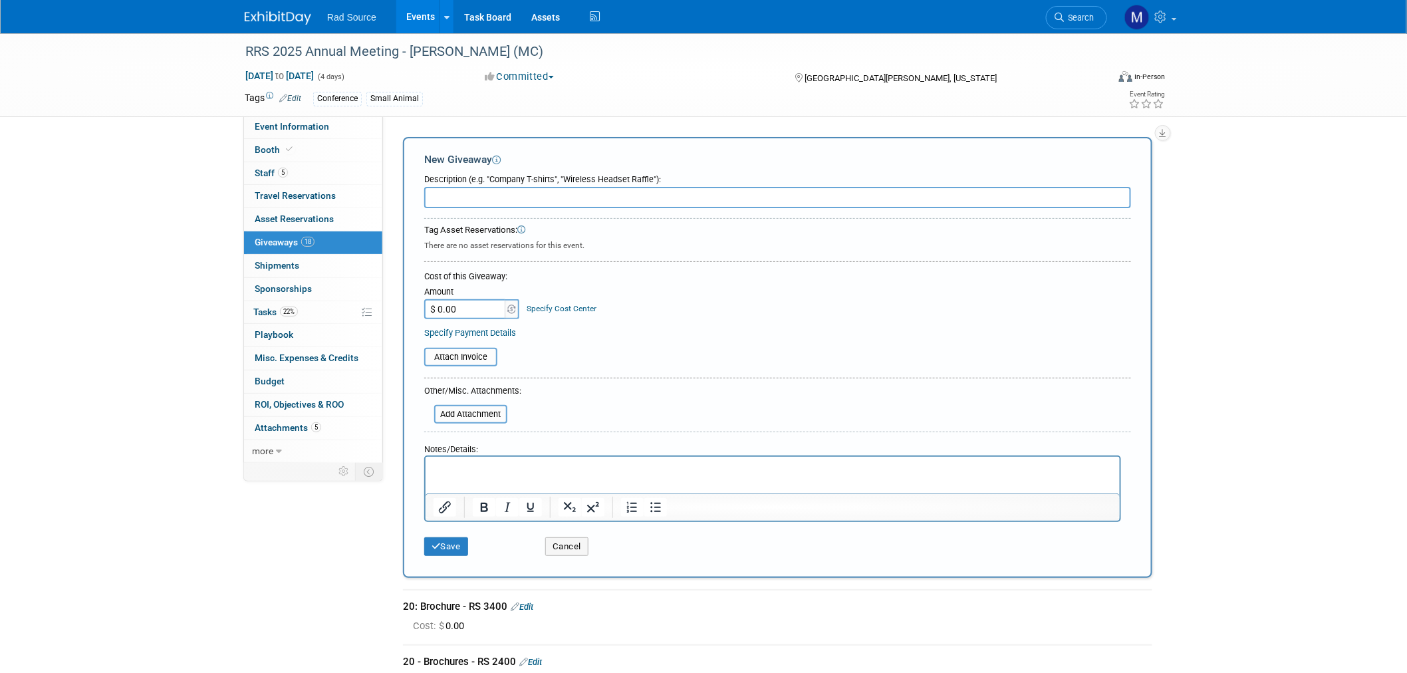
click at [472, 194] on input "text" at bounding box center [777, 197] width 707 height 21
type input "4 Clipboards"
click at [507, 472] on p "Rich Text Area. Press ALT-0 for help." at bounding box center [772, 467] width 679 height 13
click at [452, 540] on button "Save" at bounding box center [446, 546] width 44 height 19
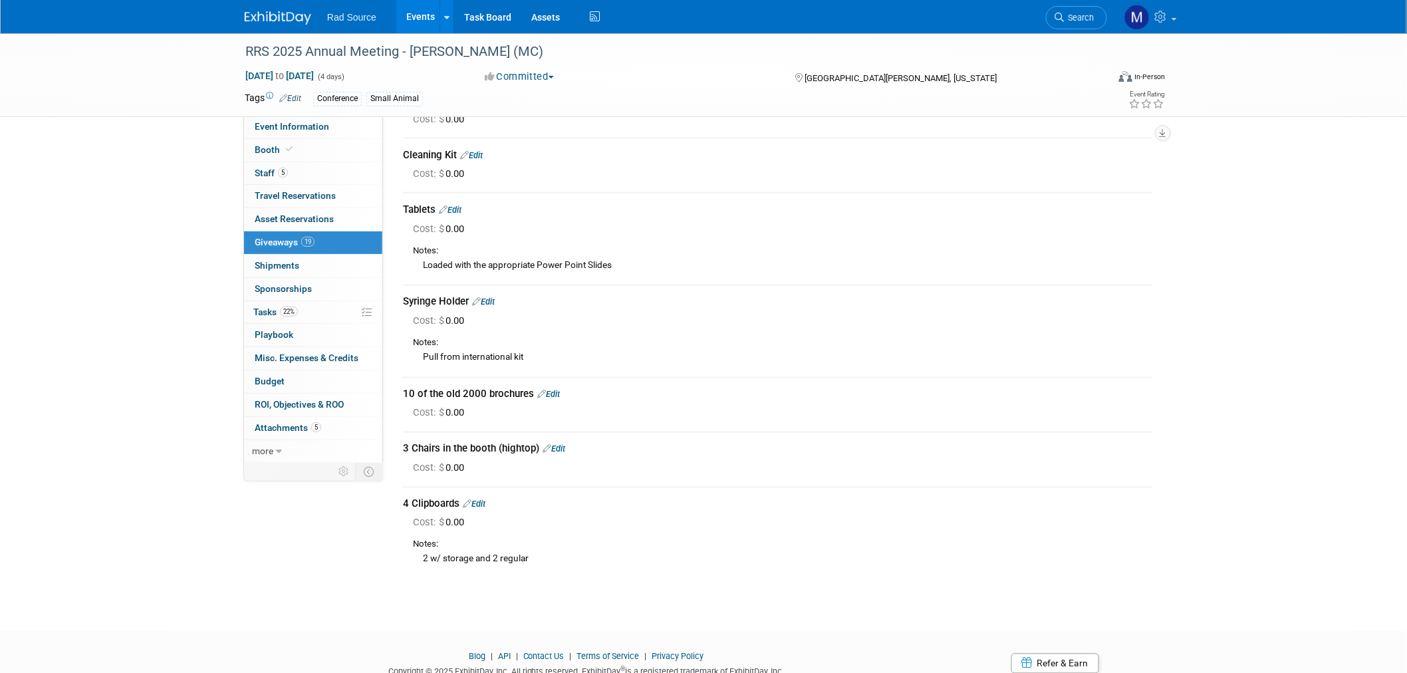
scroll to position [747, 0]
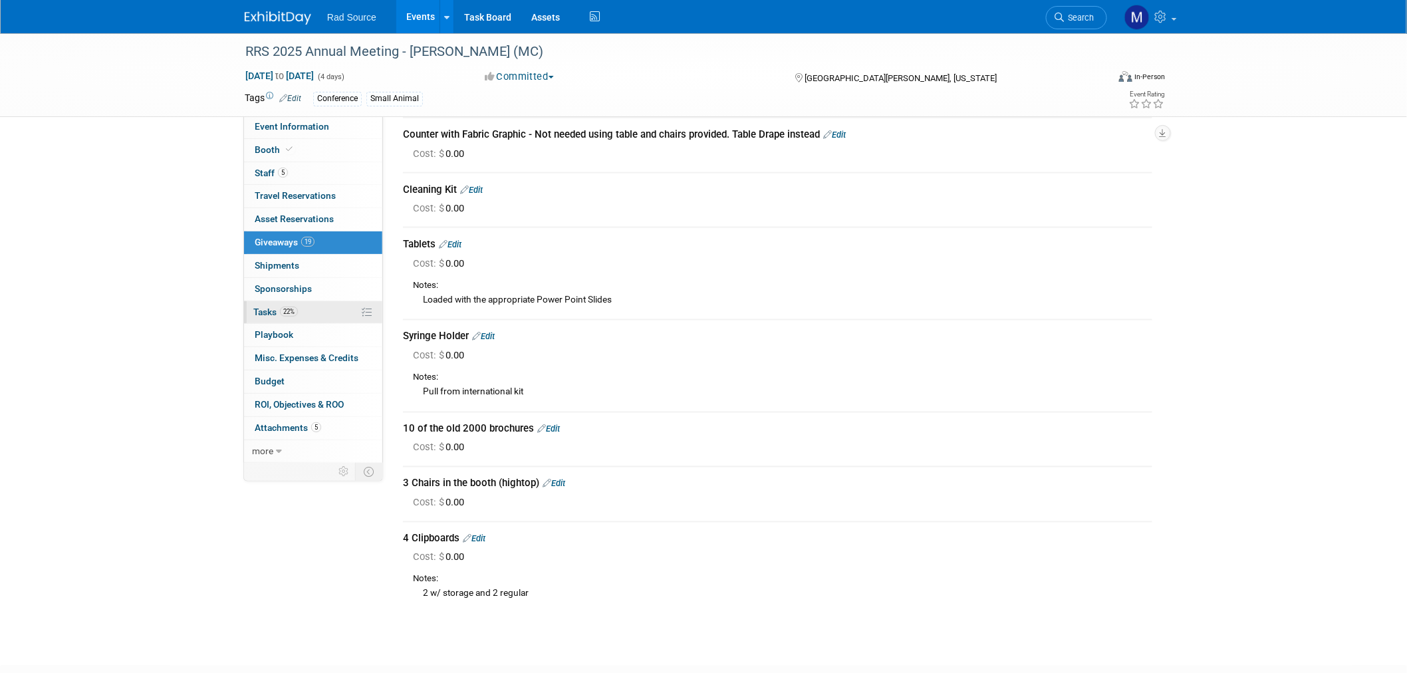
click at [326, 314] on link "22% Tasks 22%" at bounding box center [313, 312] width 138 height 23
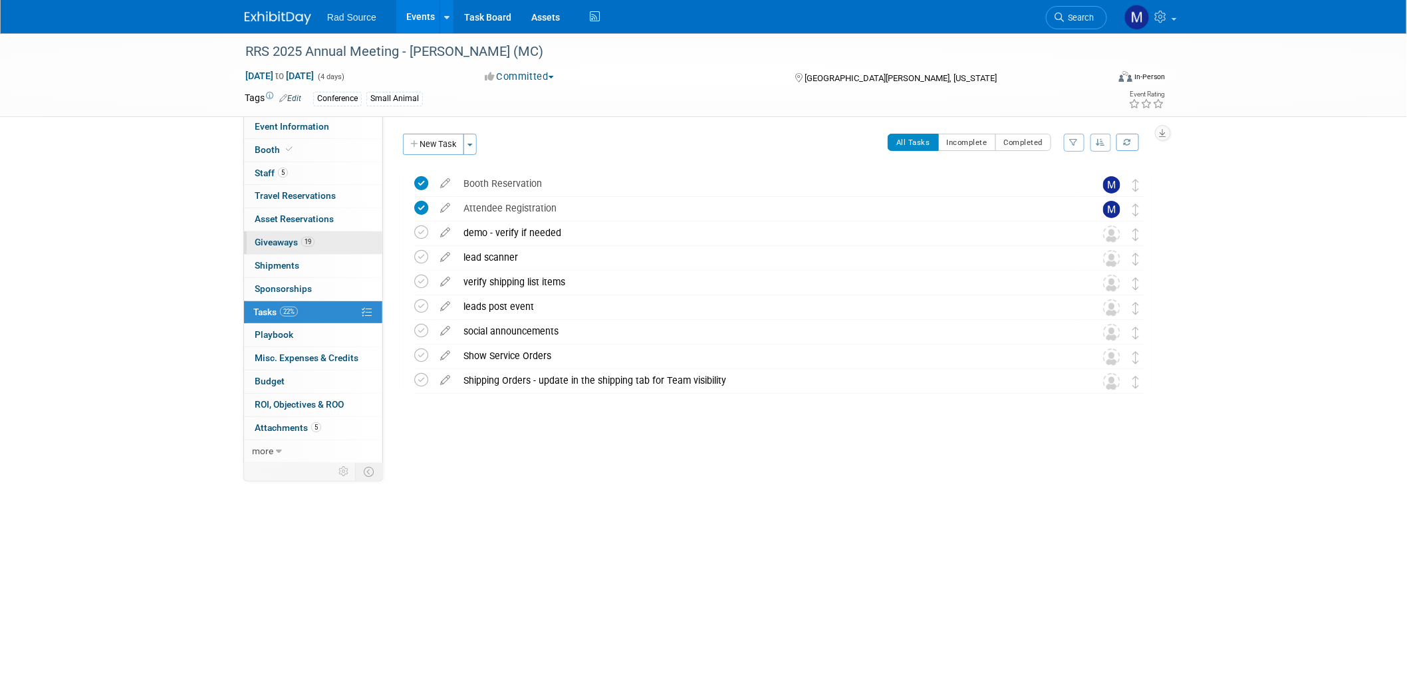
click at [314, 245] on span "19" at bounding box center [307, 242] width 13 height 10
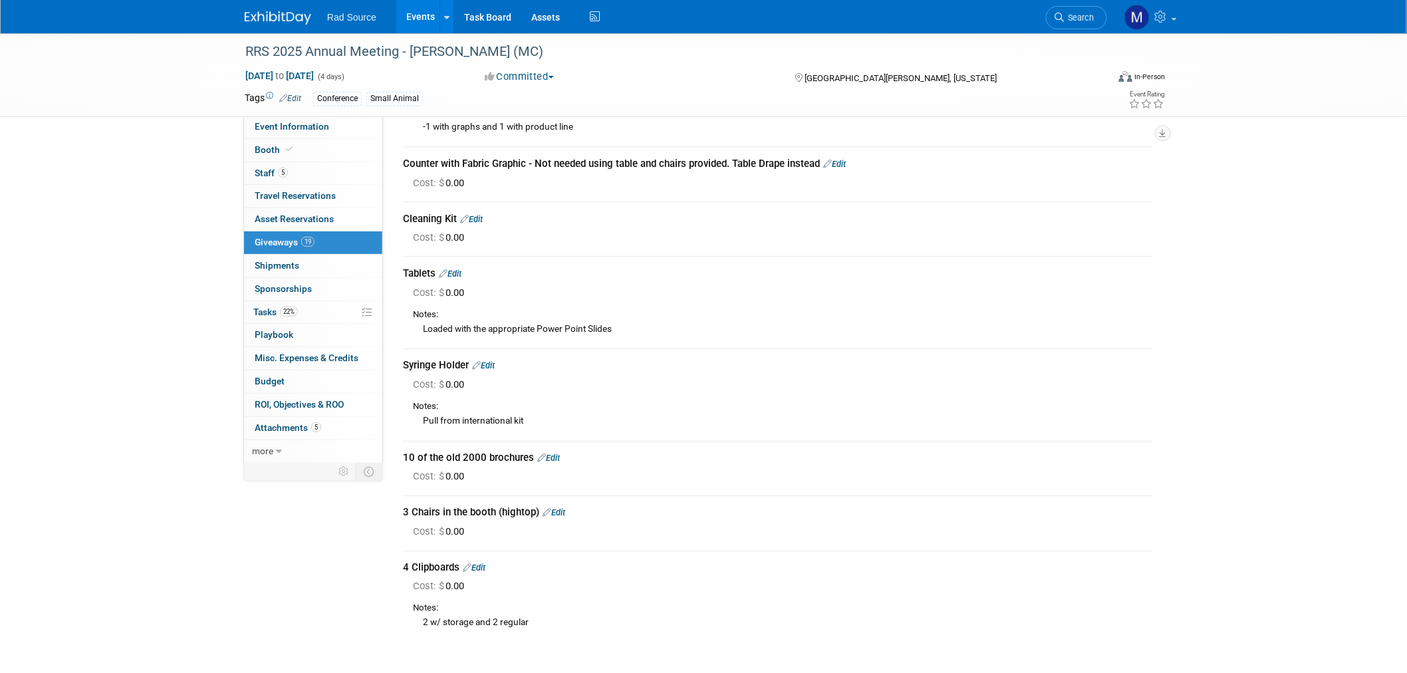
scroll to position [739, 0]
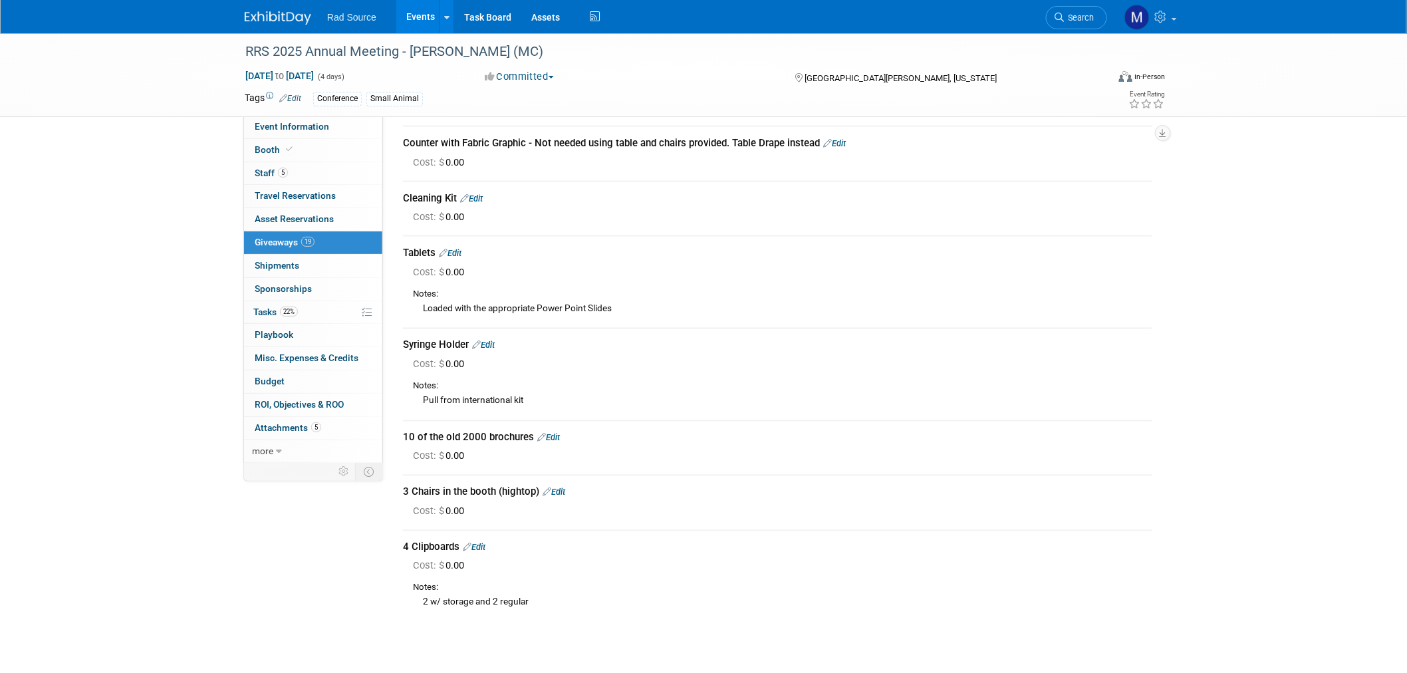
click at [287, 16] on img at bounding box center [278, 17] width 66 height 13
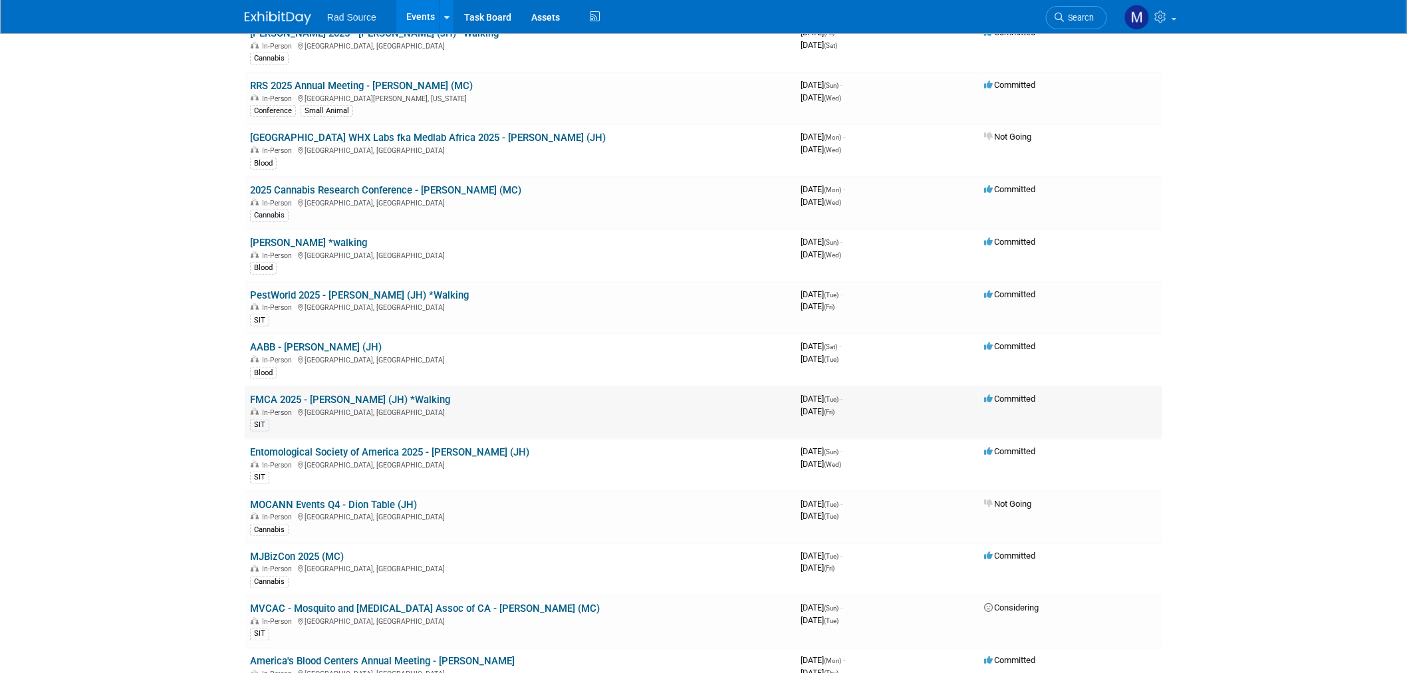
scroll to position [517, 0]
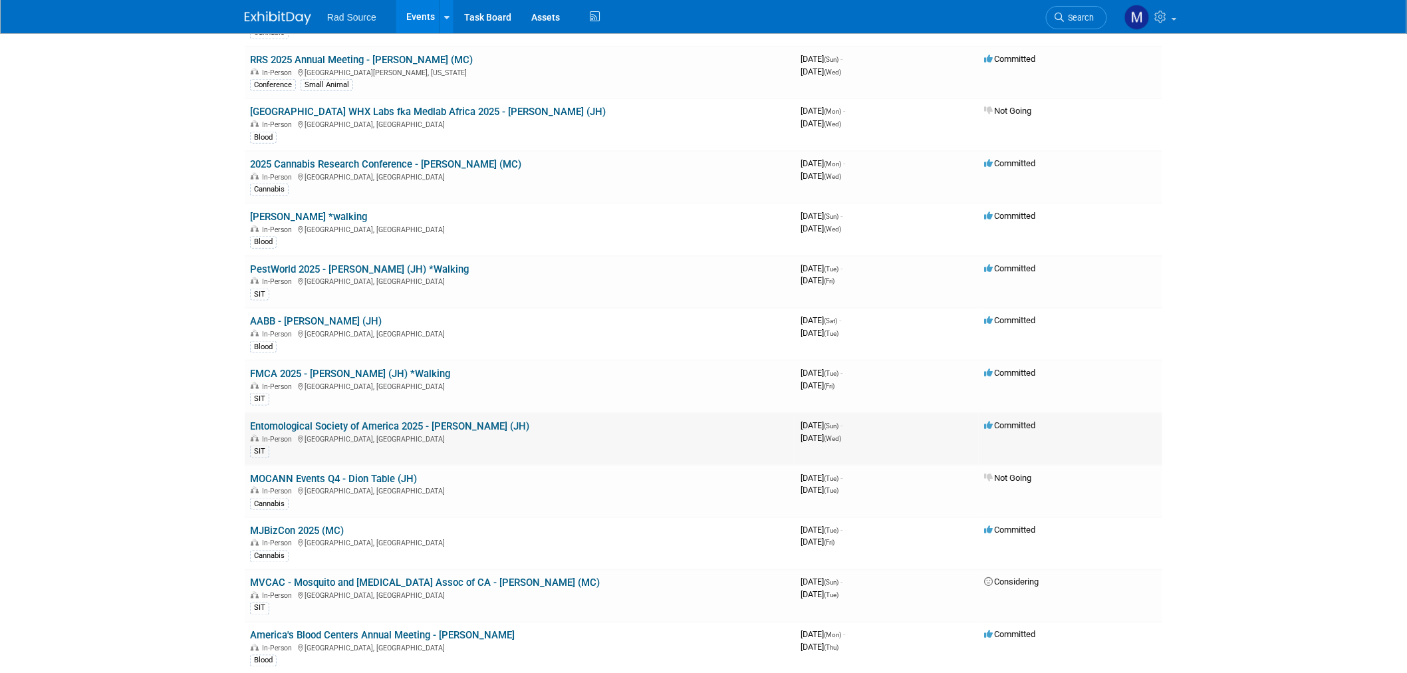
click at [442, 423] on link "Entomological Society of America 2025 - [PERSON_NAME] (JH)" at bounding box center [389, 426] width 279 height 12
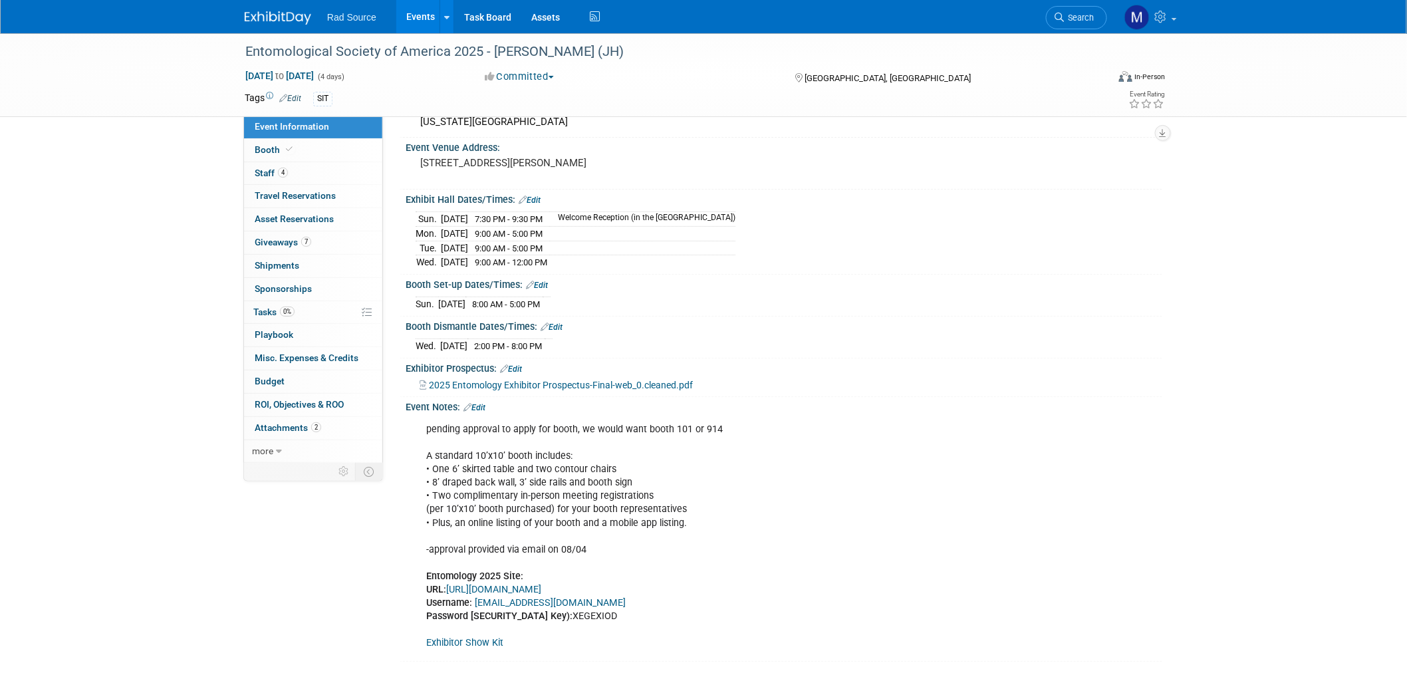
scroll to position [148, 0]
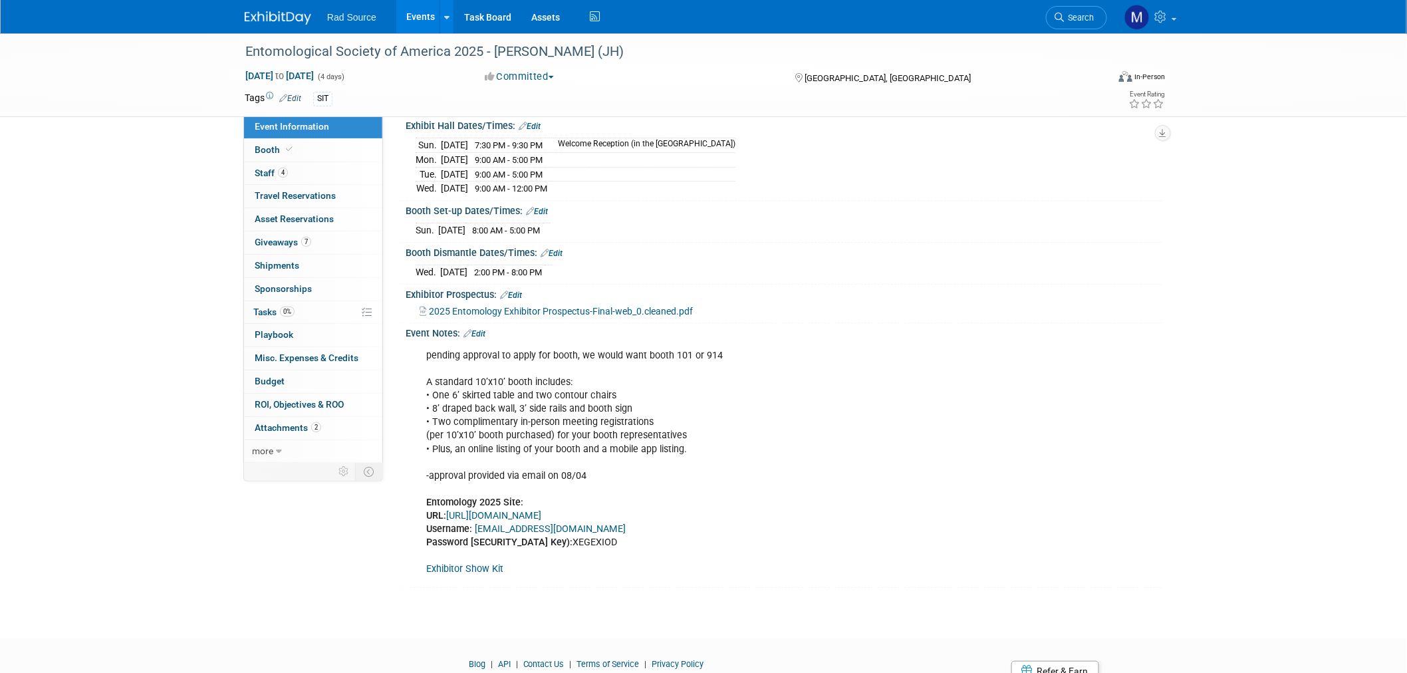
click at [469, 567] on link "Exhibitor Show Kit" at bounding box center [464, 568] width 77 height 11
click at [257, 15] on img at bounding box center [278, 17] width 66 height 13
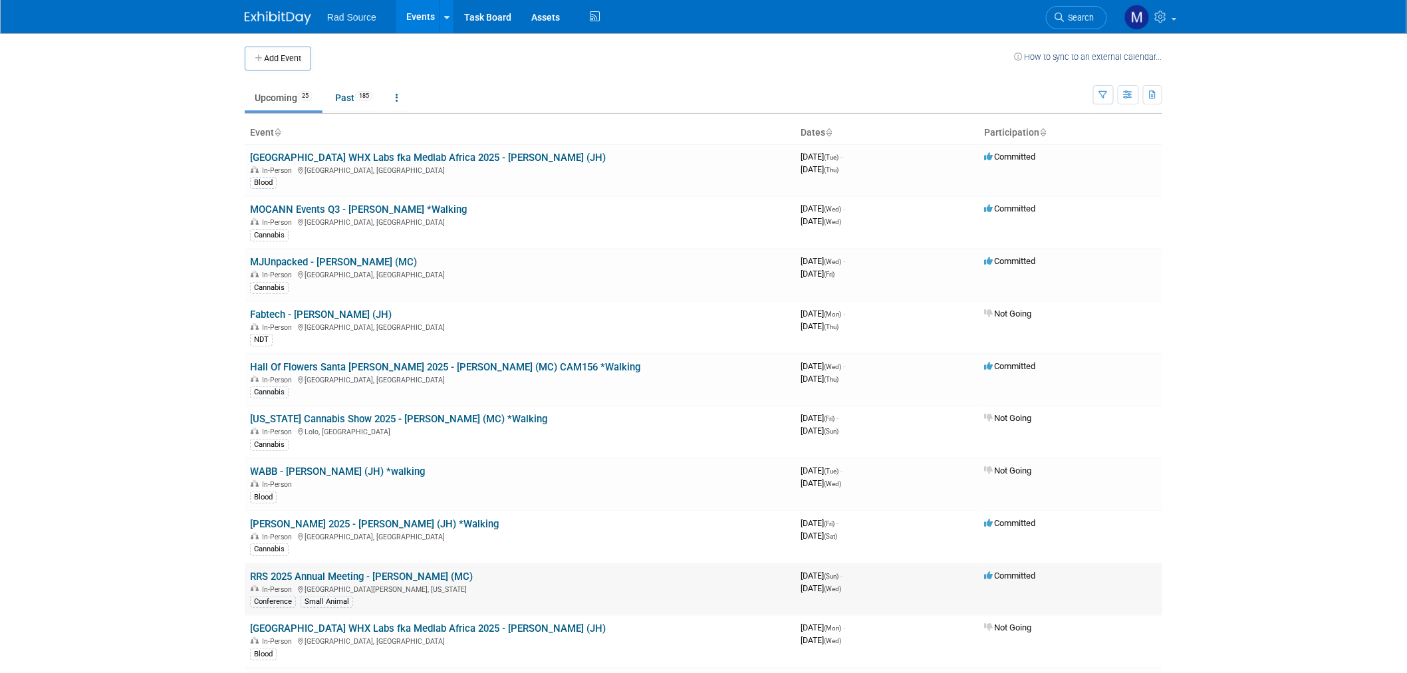
click at [395, 573] on link "RRS 2025 Annual Meeting - [PERSON_NAME] (MC)" at bounding box center [361, 576] width 223 height 12
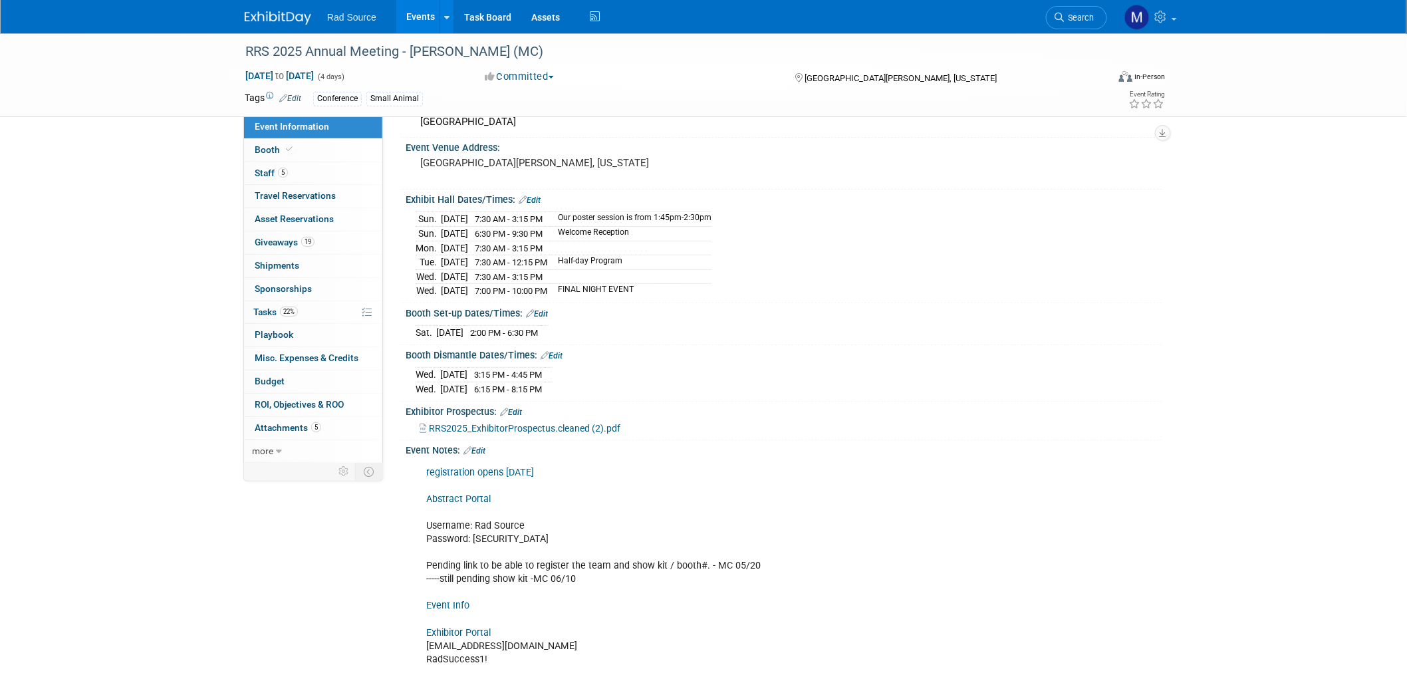
scroll to position [148, 0]
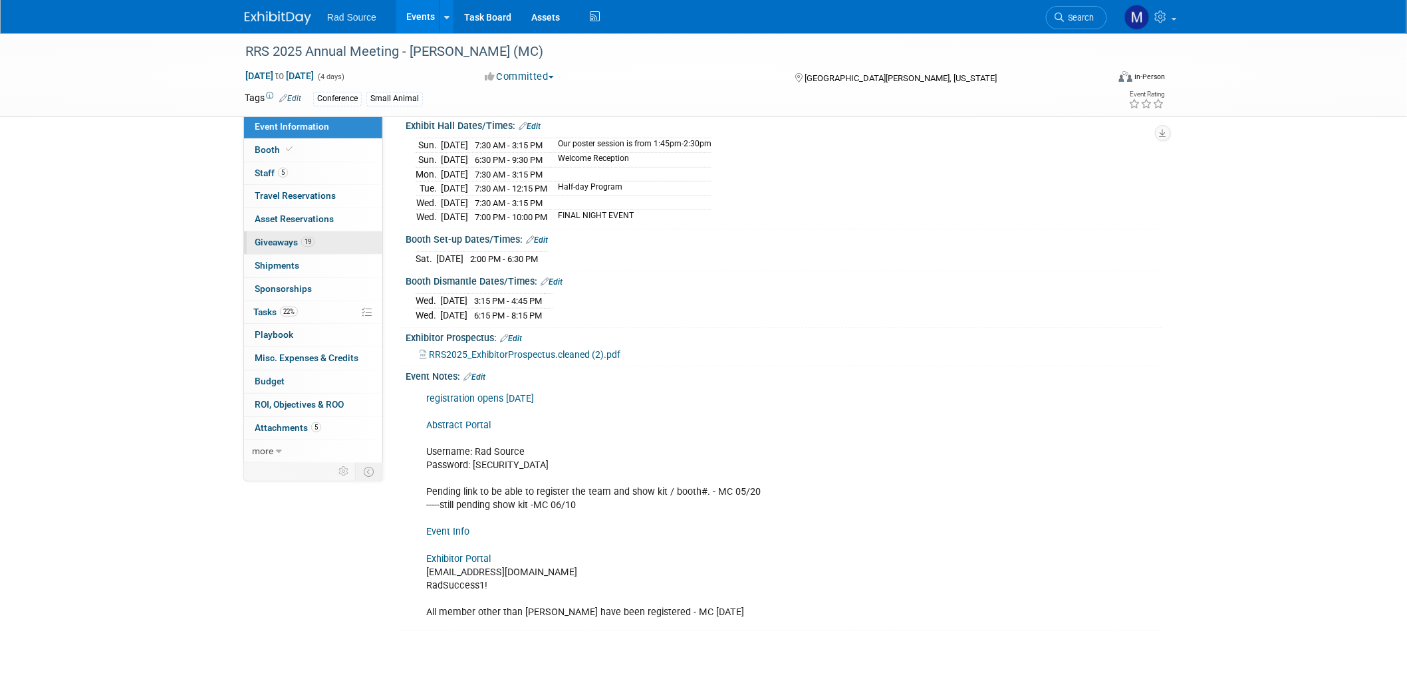
click at [290, 249] on link "19 Giveaways 19" at bounding box center [313, 242] width 138 height 23
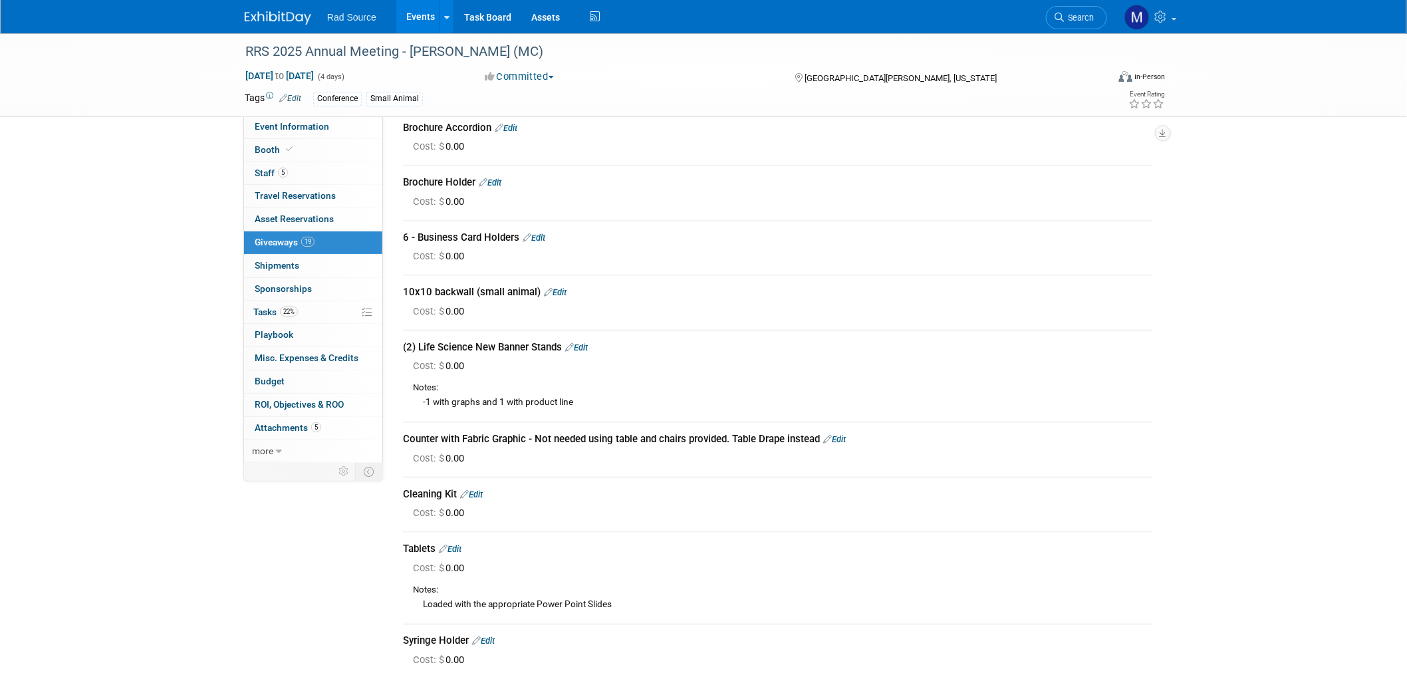
scroll to position [517, 0]
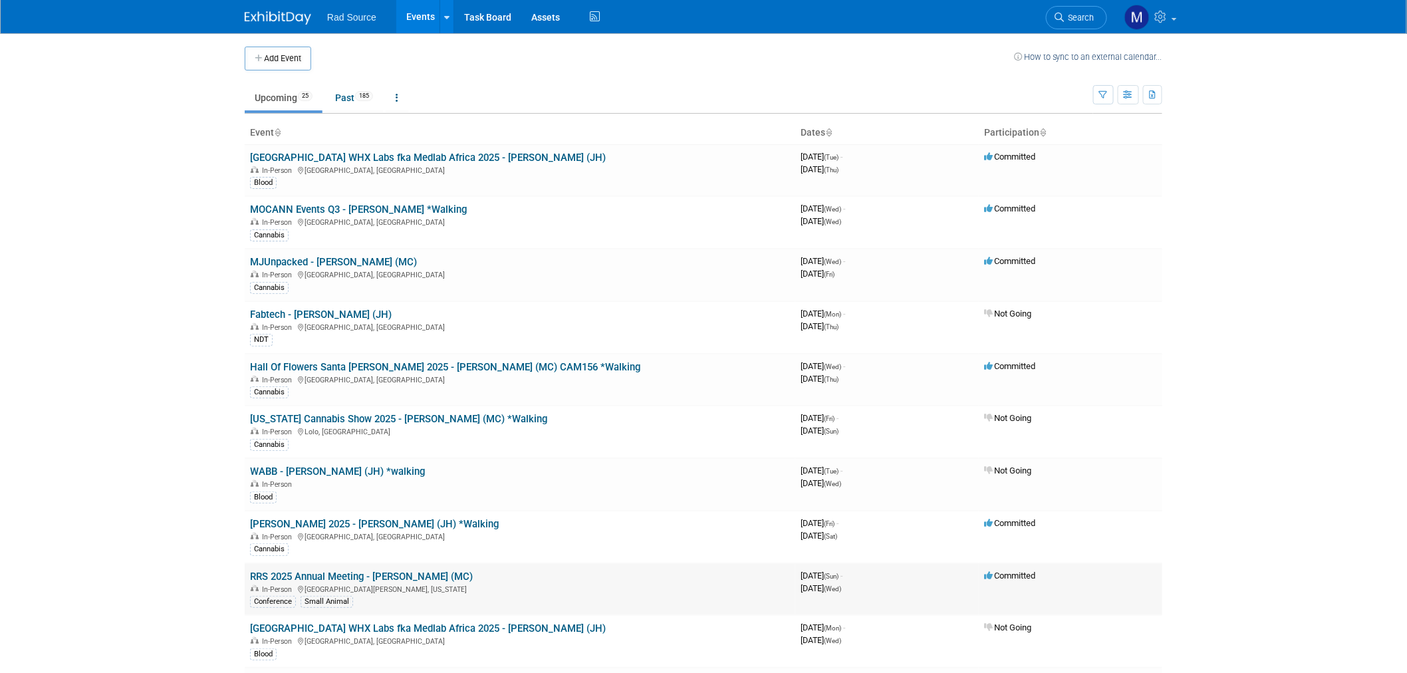
click at [364, 572] on link "RRS 2025 Annual Meeting - [PERSON_NAME] (MC)" at bounding box center [361, 576] width 223 height 12
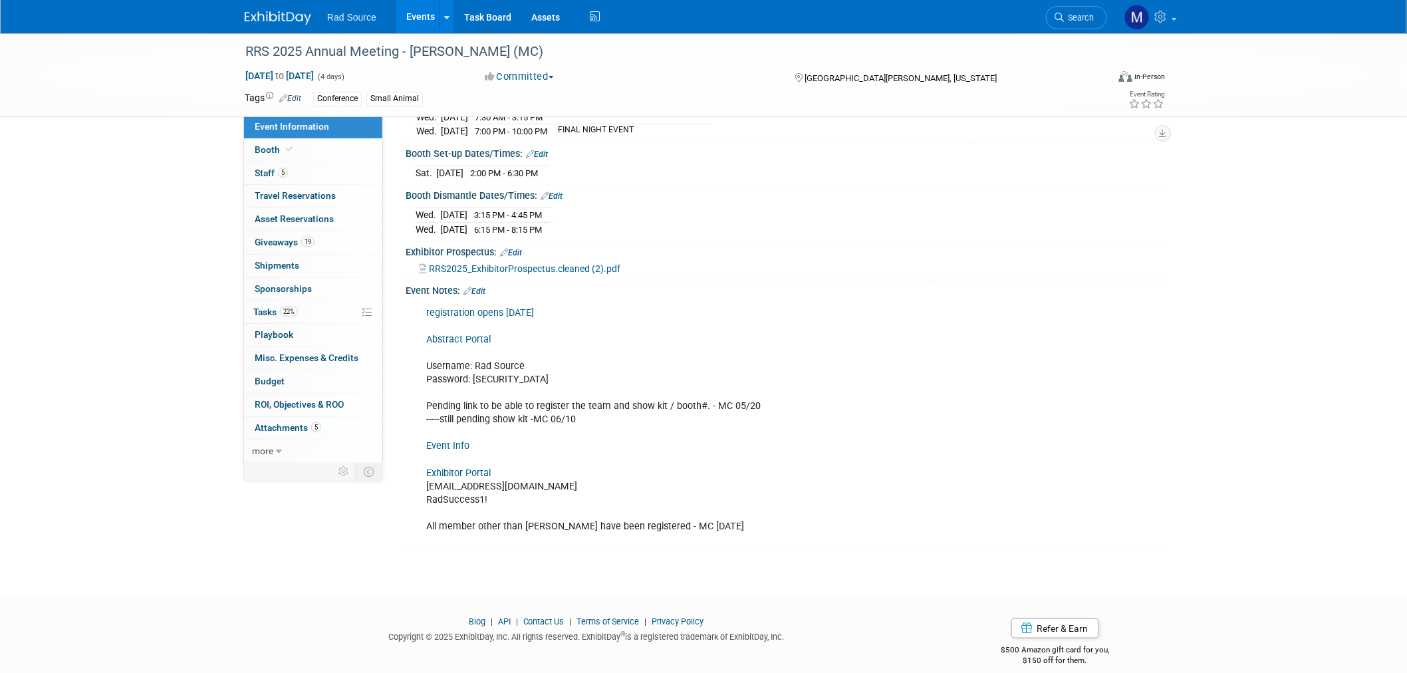
scroll to position [244, 0]
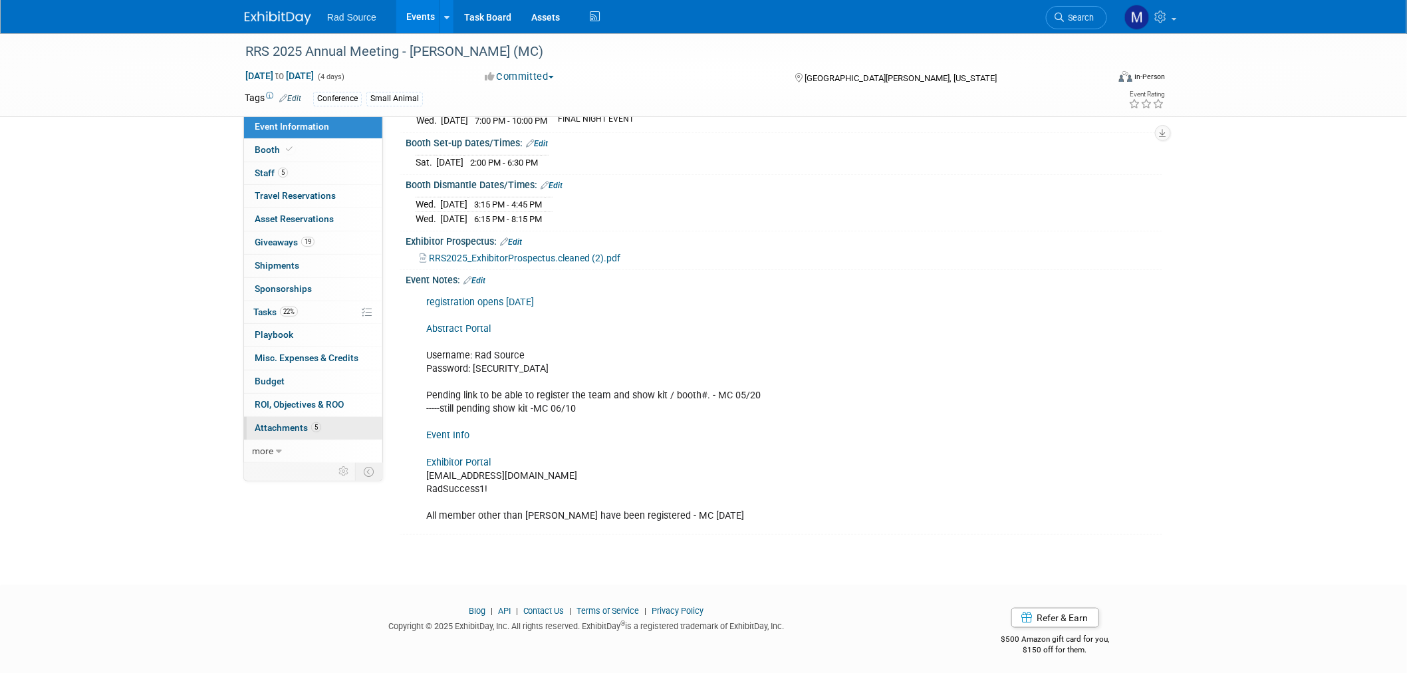
click at [267, 428] on span "Attachments 5" at bounding box center [288, 427] width 66 height 11
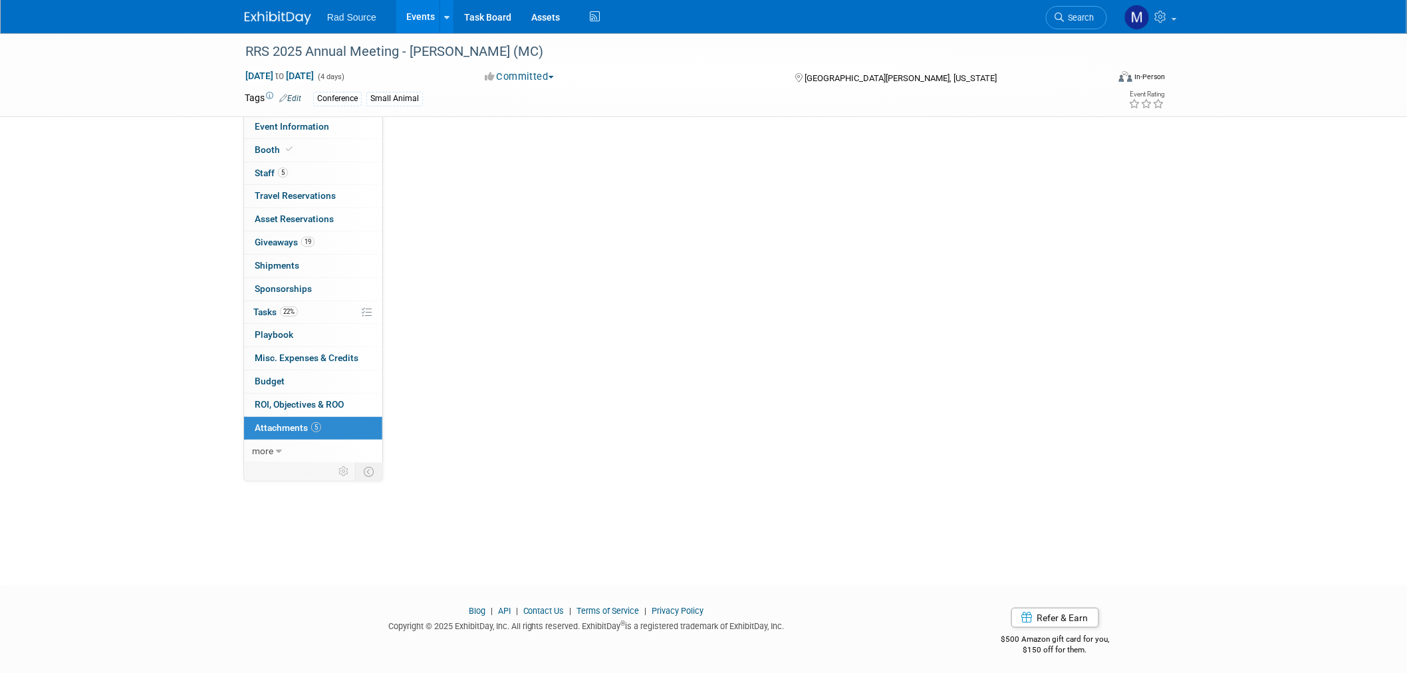
scroll to position [0, 0]
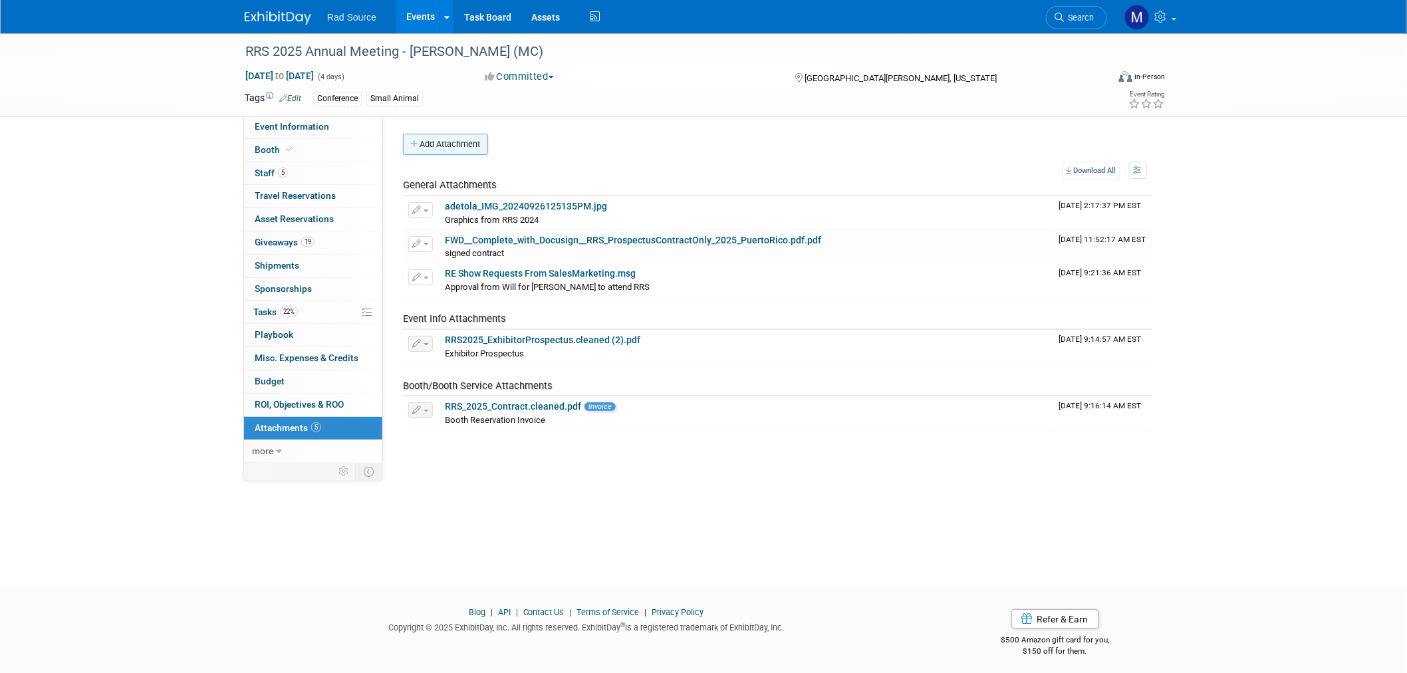
click at [423, 150] on button "Add Attachment" at bounding box center [445, 144] width 85 height 21
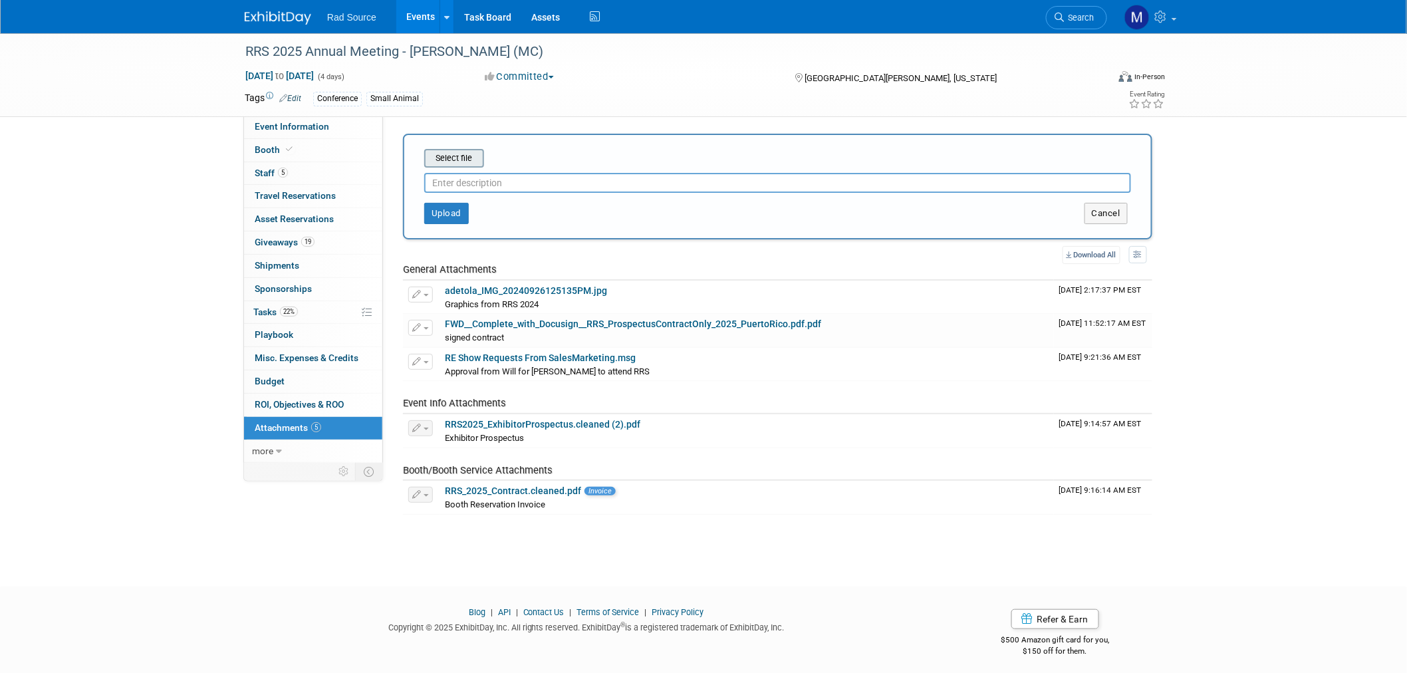
click at [469, 160] on input "file" at bounding box center [403, 158] width 158 height 16
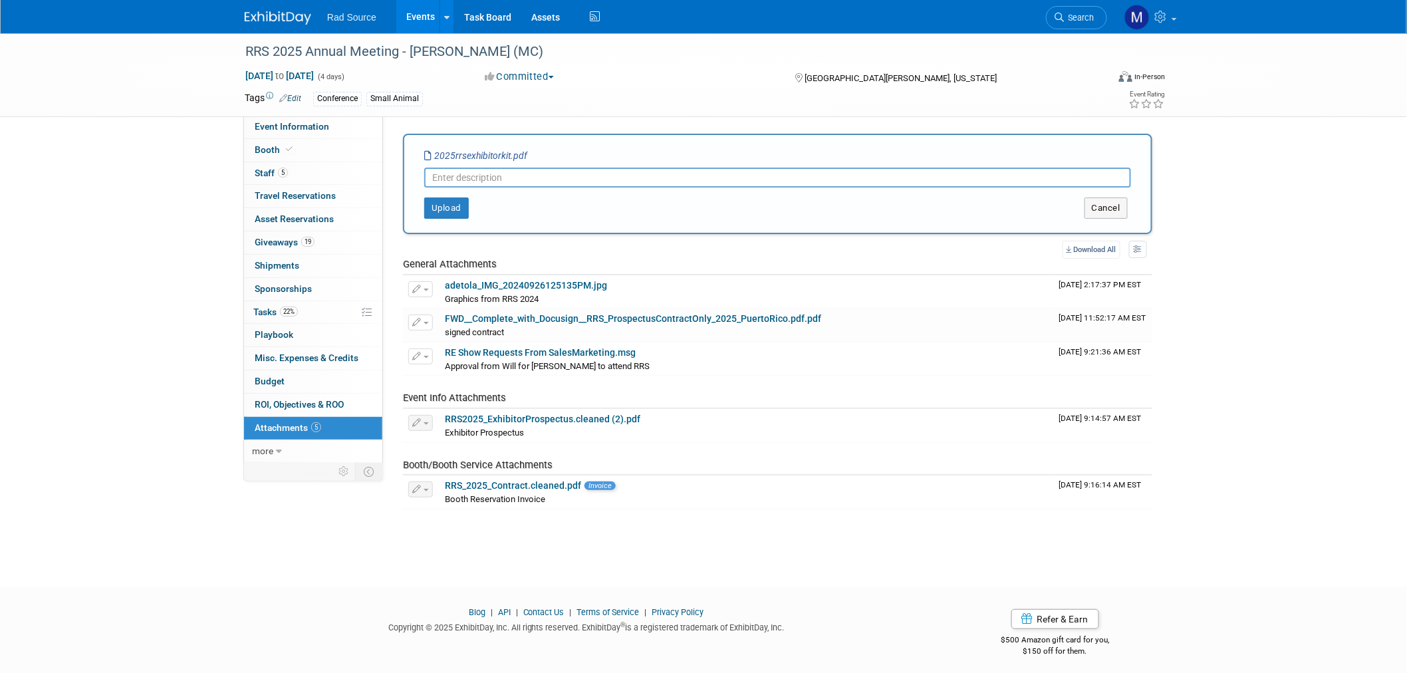
click at [523, 178] on input "text" at bounding box center [777, 178] width 707 height 20
type input "Exhibitor Kit"
click at [447, 206] on button "Upload" at bounding box center [446, 207] width 45 height 21
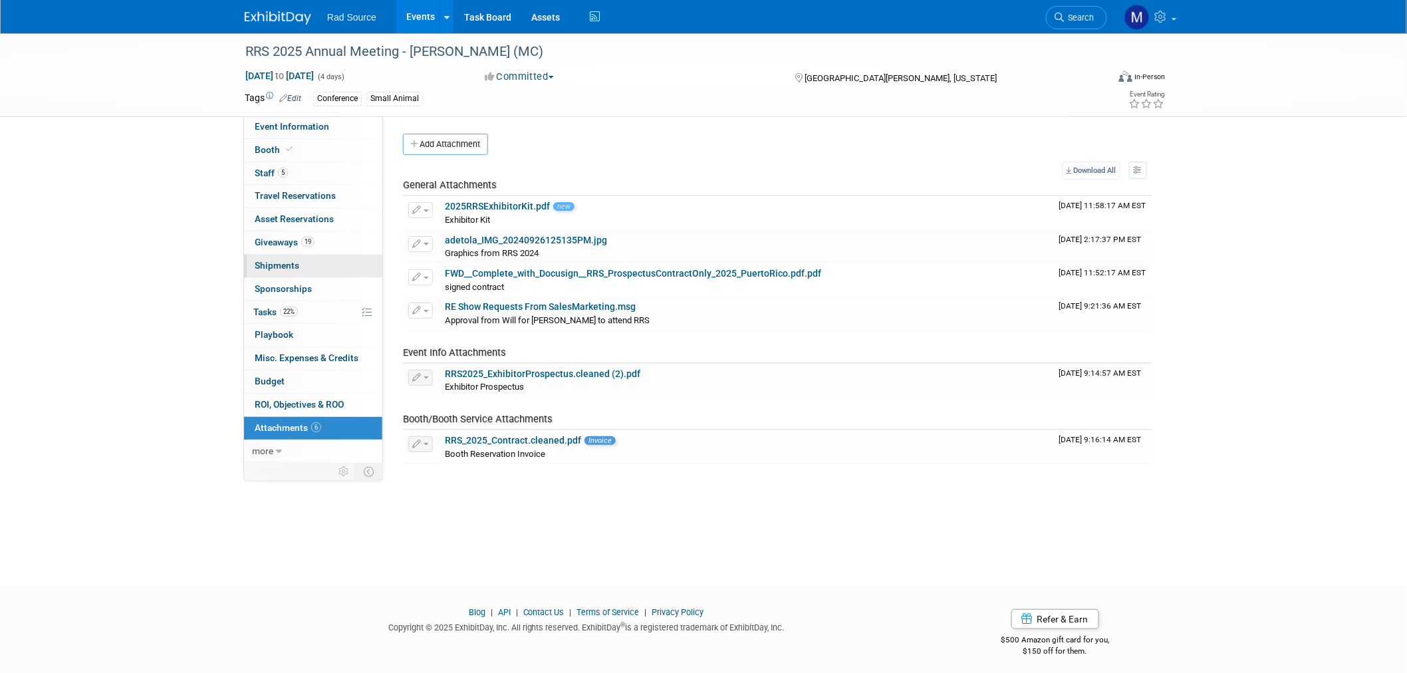
drag, startPoint x: 284, startPoint y: 133, endPoint x: 370, endPoint y: 261, distance: 154.7
click at [284, 133] on link "Event Information" at bounding box center [313, 127] width 138 height 23
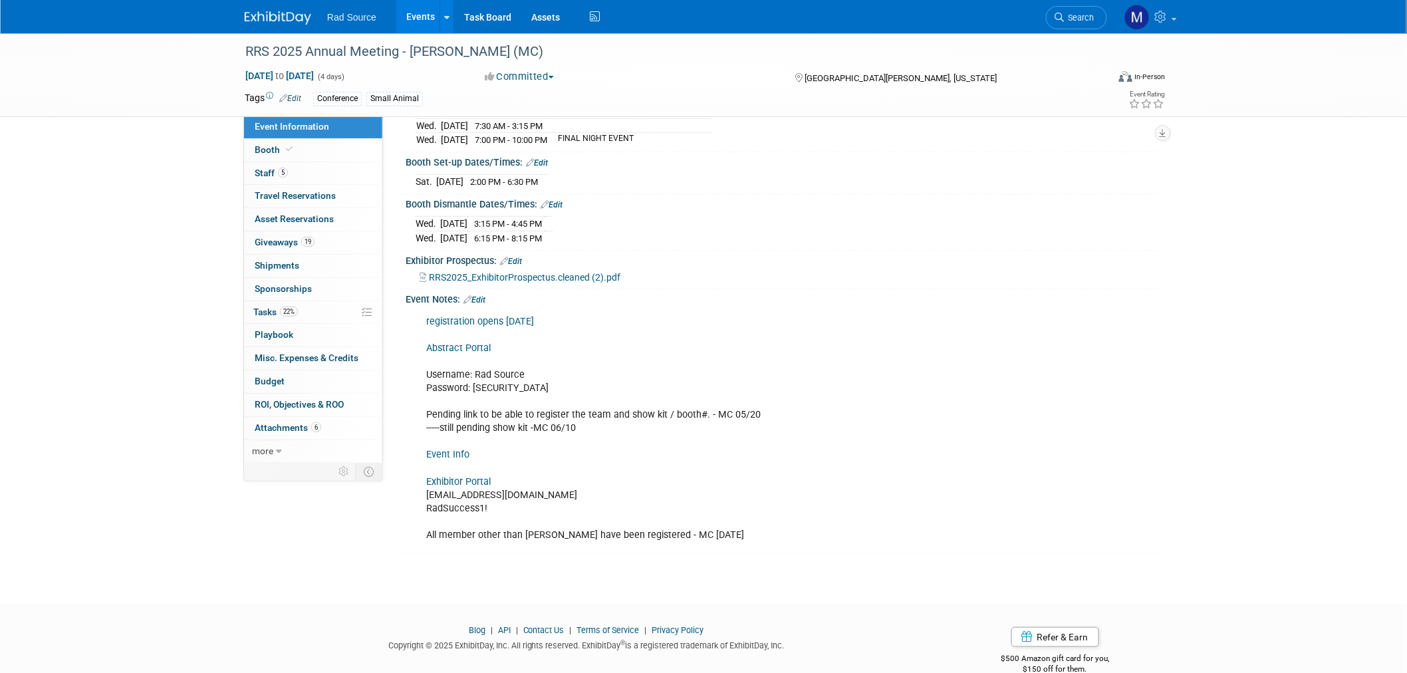
scroll to position [244, 0]
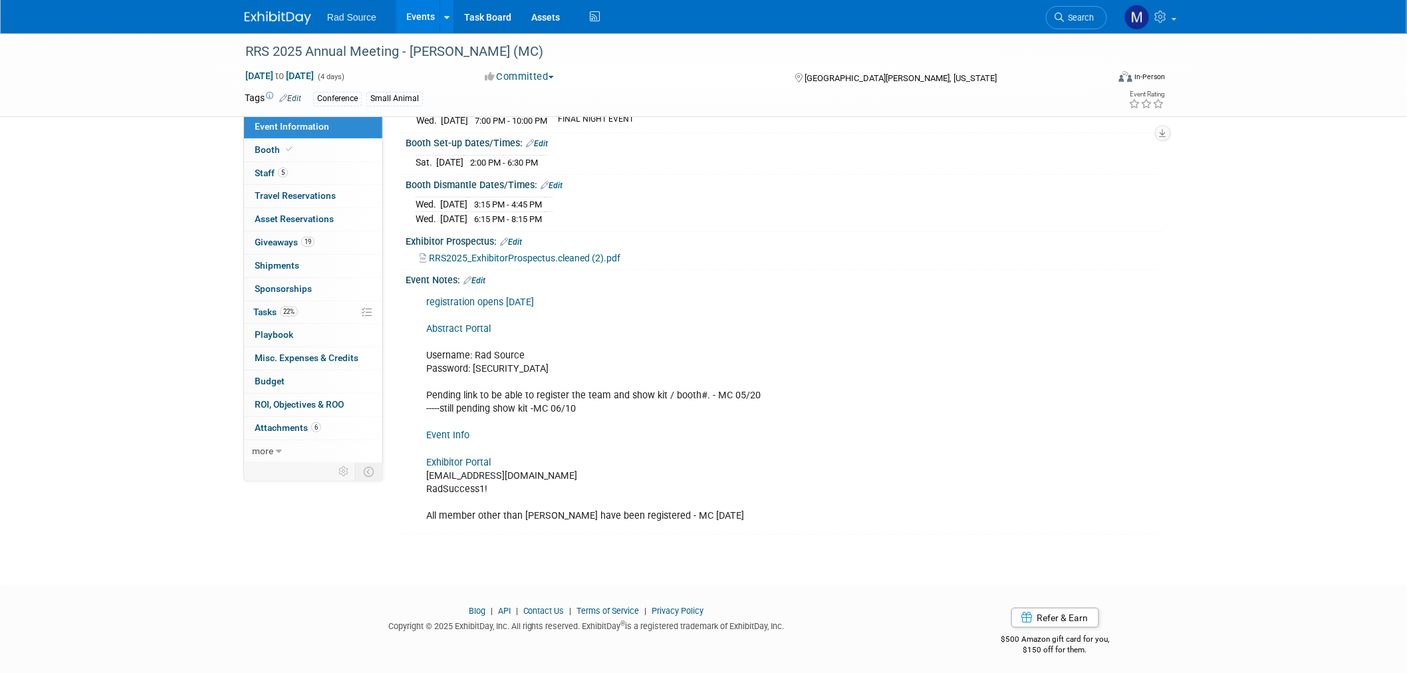
click at [462, 457] on link "Exhibitor Portal" at bounding box center [458, 462] width 64 height 11
